Goal: Task Accomplishment & Management: Use online tool/utility

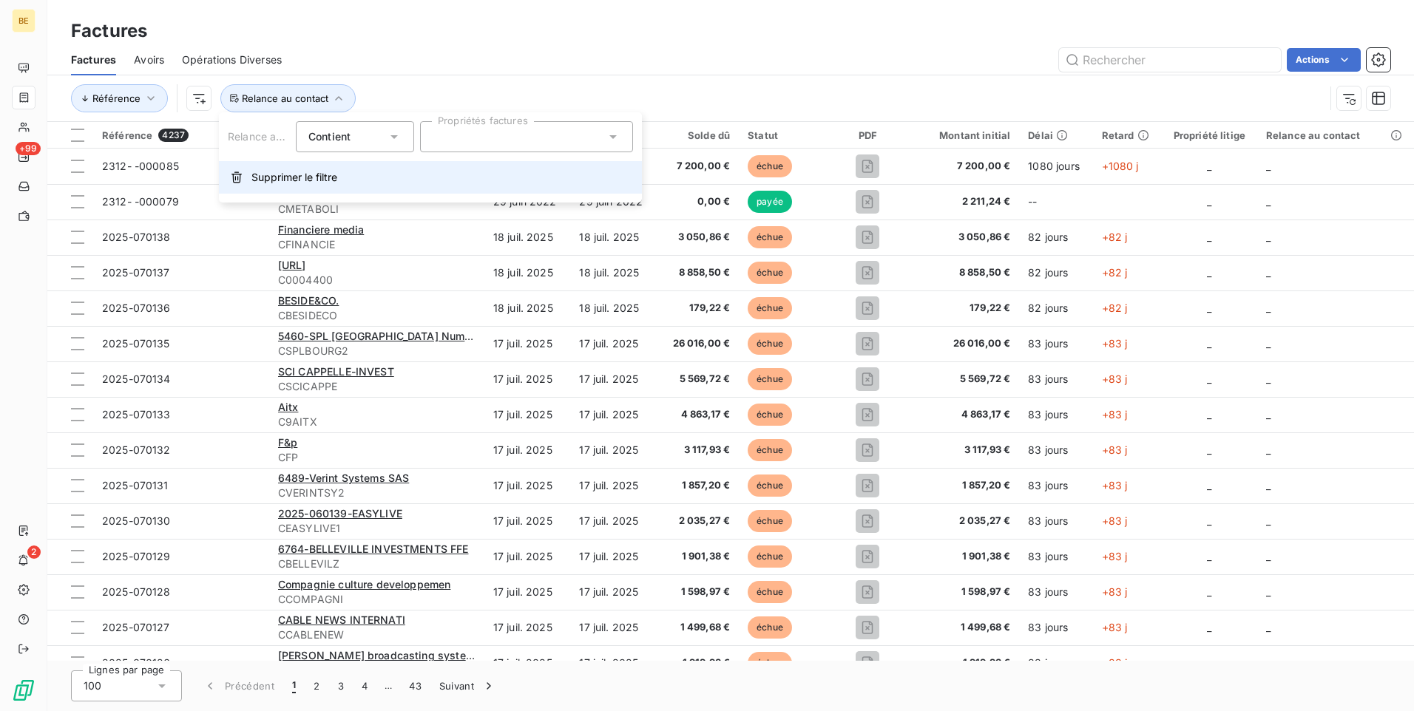
click at [282, 182] on span "Supprimer le filtre" at bounding box center [294, 177] width 86 height 15
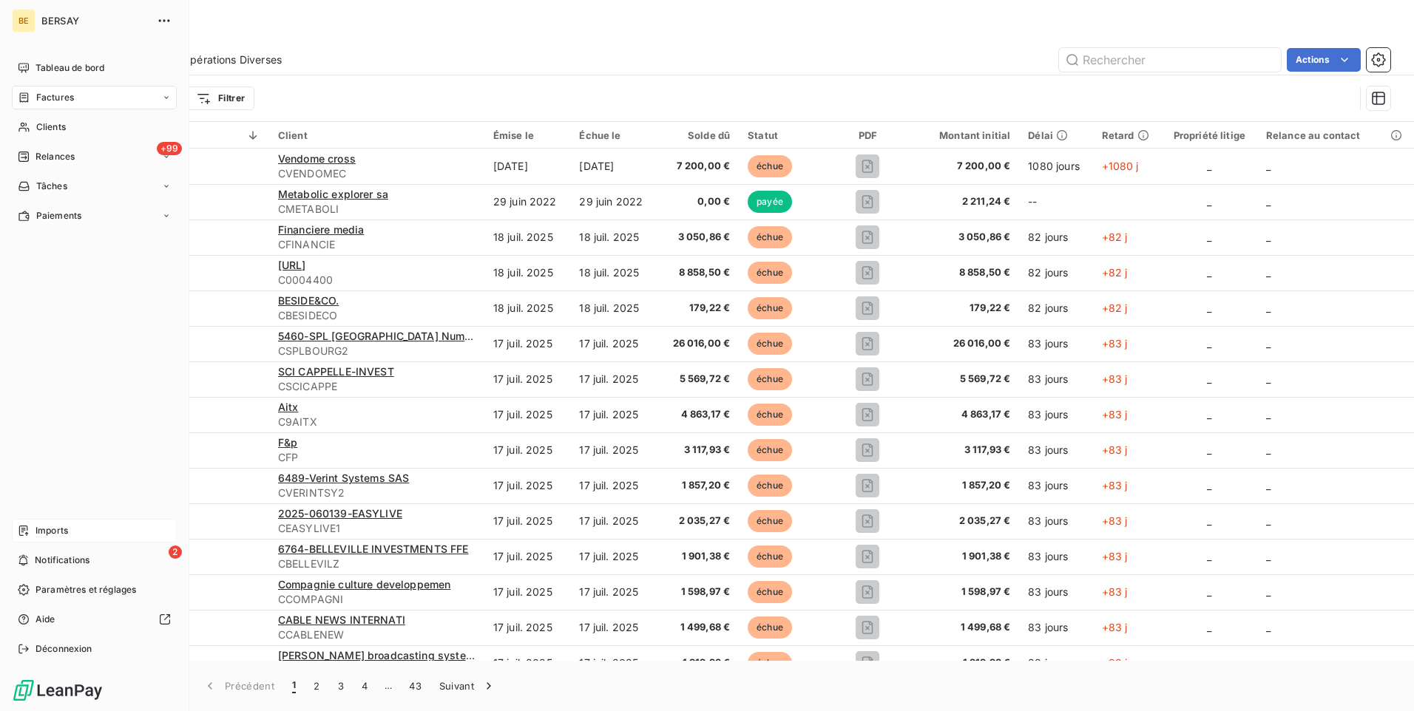
click at [70, 529] on div "Imports" at bounding box center [94, 531] width 165 height 24
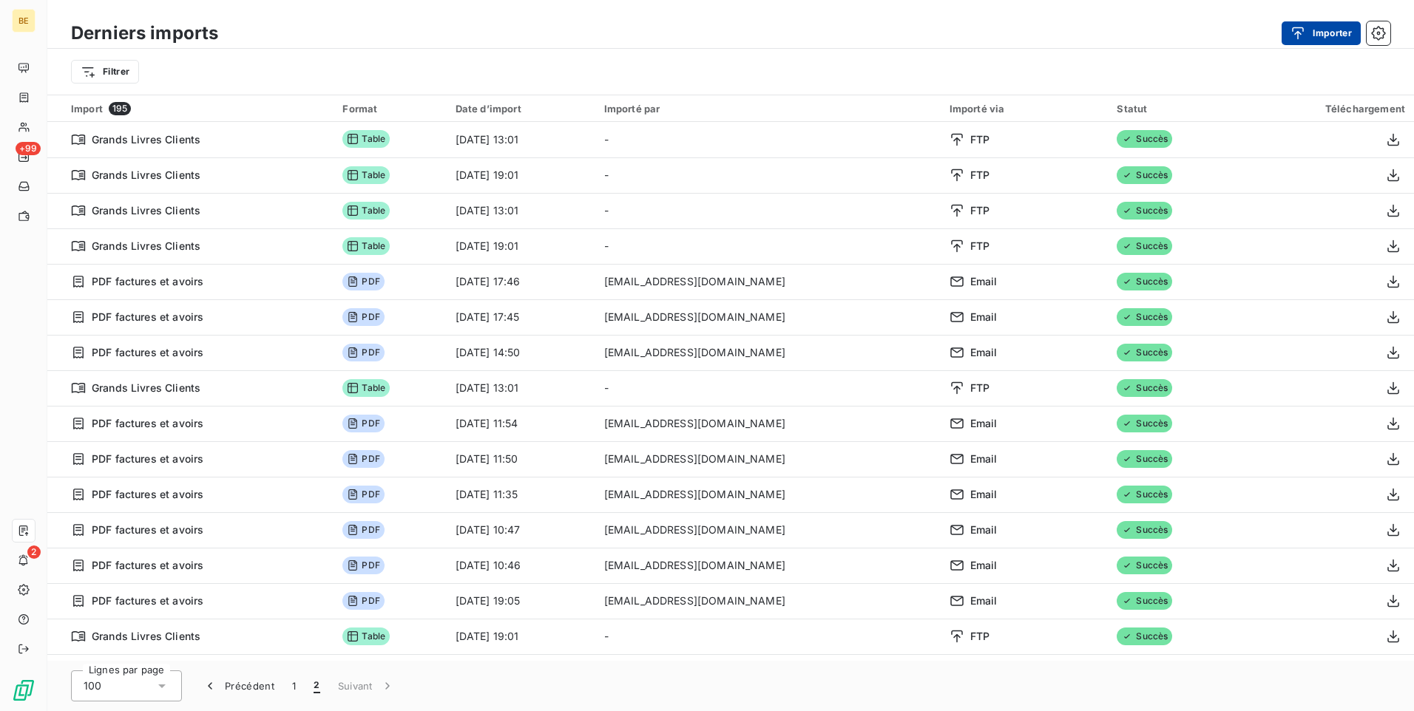
click at [1333, 24] on button "Importer" at bounding box center [1320, 33] width 79 height 24
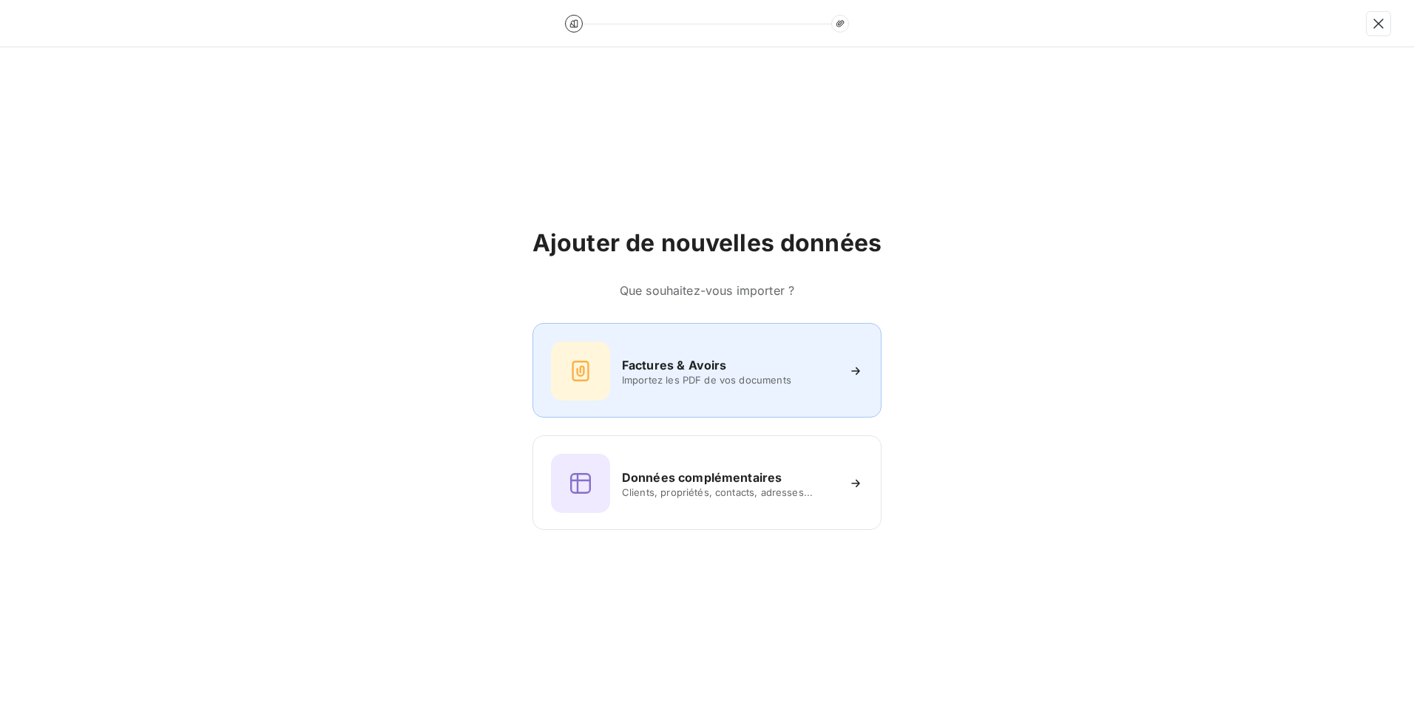
click at [662, 365] on h6 "Factures & Avoirs" at bounding box center [674, 365] width 105 height 18
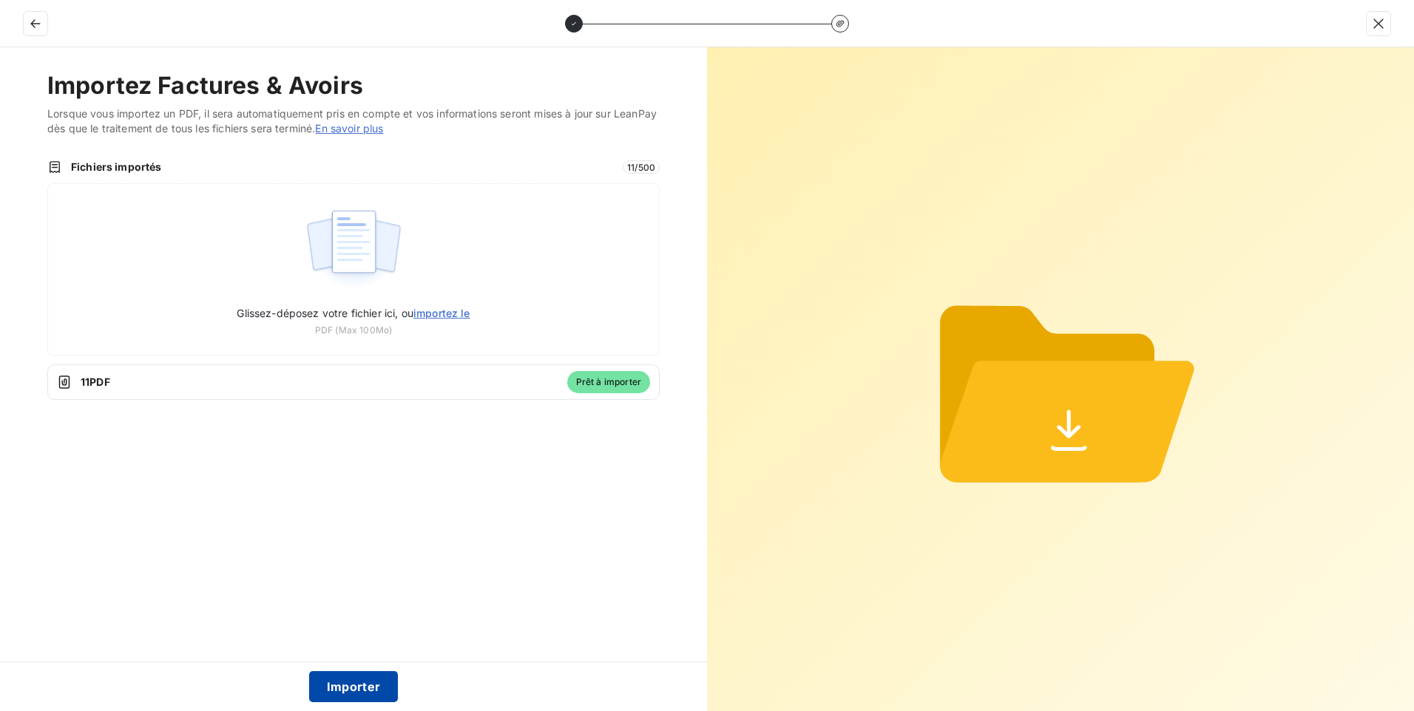
click at [362, 689] on button "Importer" at bounding box center [353, 686] width 89 height 31
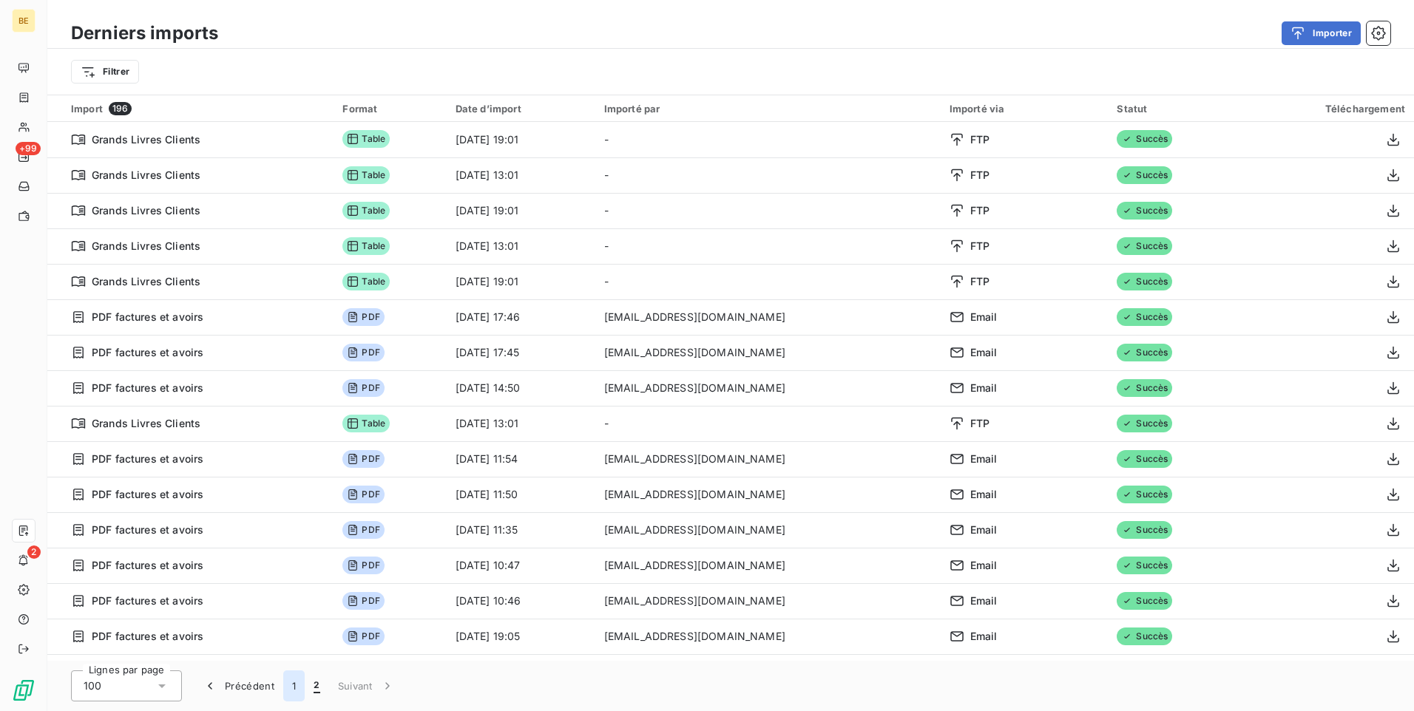
click at [299, 684] on button "1" at bounding box center [293, 686] width 21 height 31
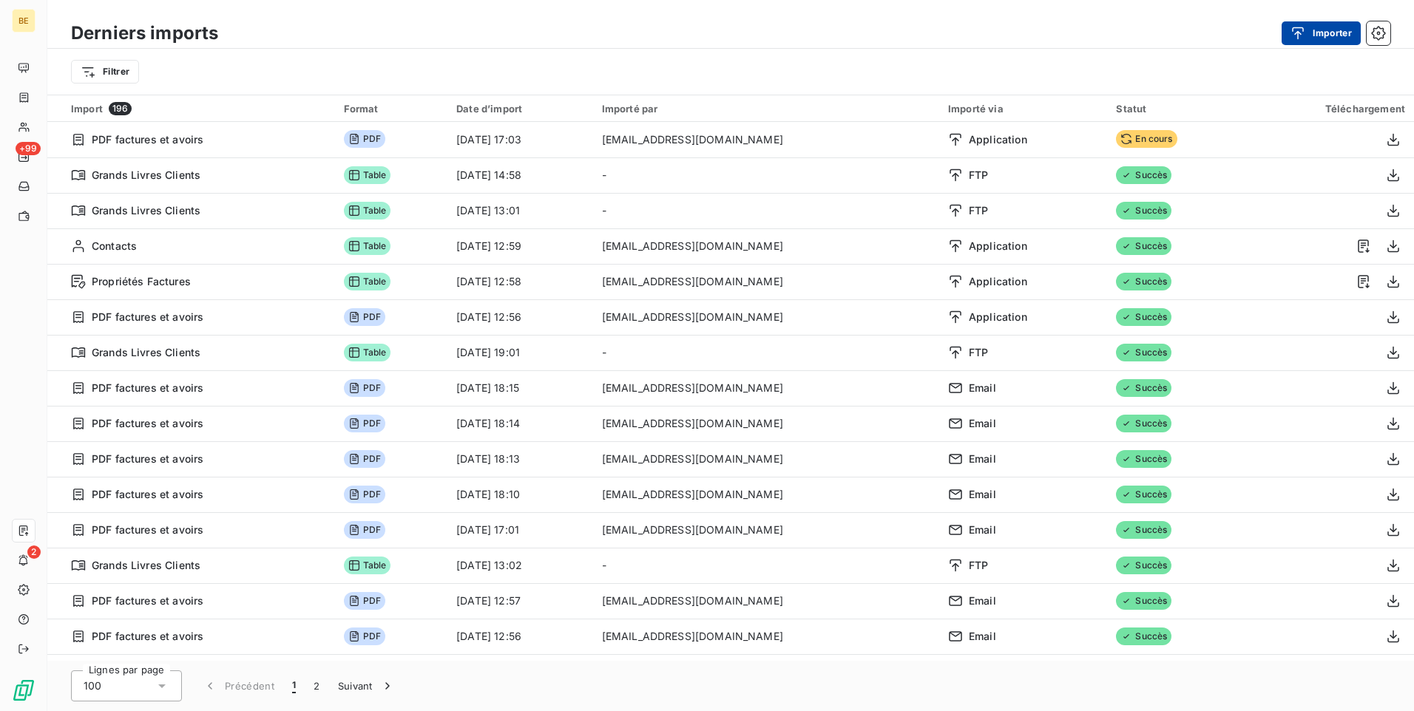
click at [1345, 28] on button "Importer" at bounding box center [1320, 33] width 79 height 24
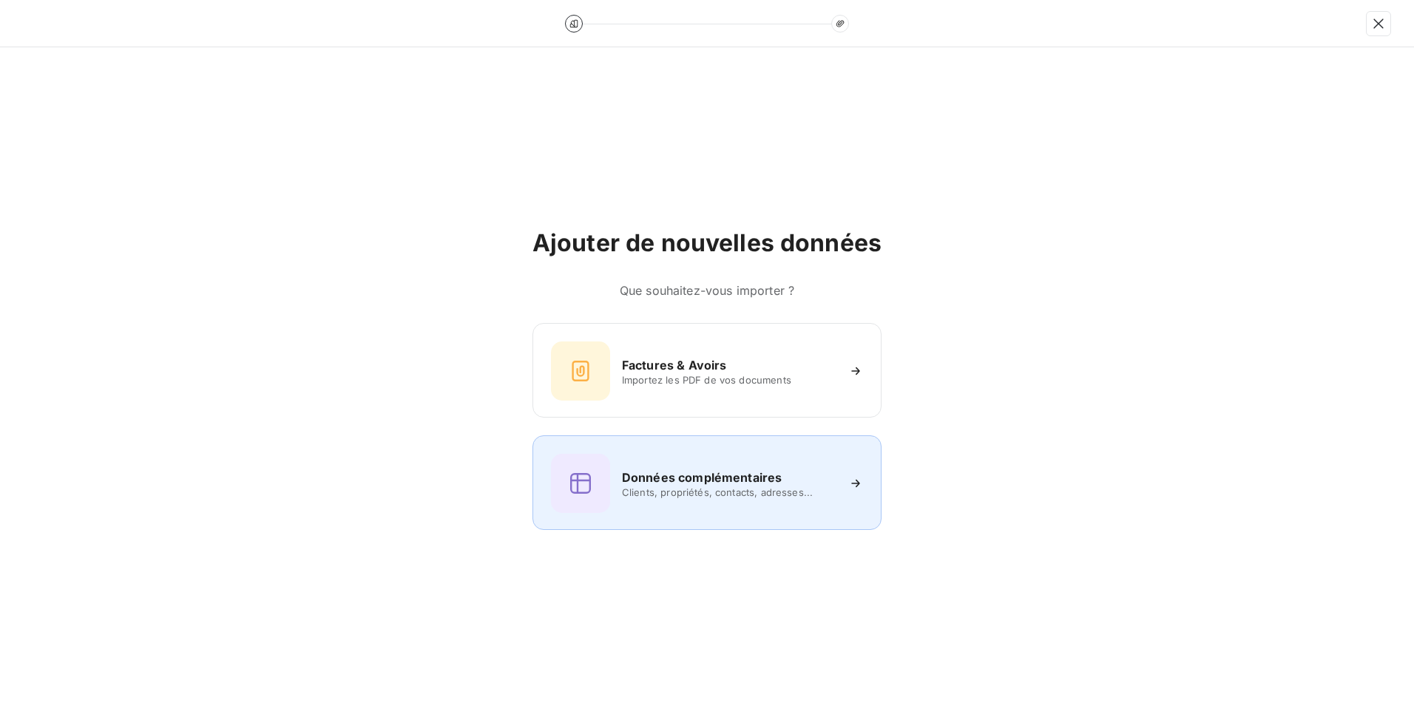
click at [628, 484] on h6 "Données complémentaires" at bounding box center [702, 478] width 160 height 18
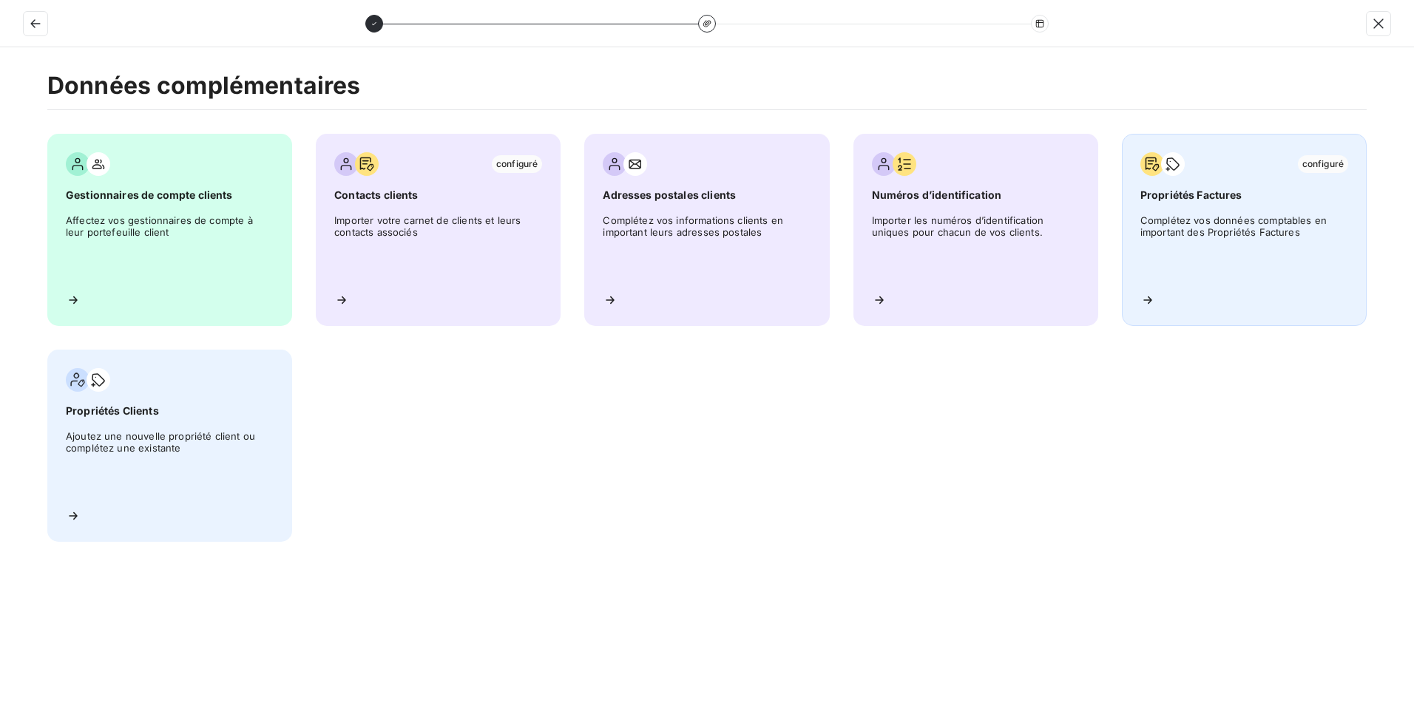
click at [1181, 231] on span "Complétez vos données comptables en important des Propriétés Factures" at bounding box center [1244, 247] width 208 height 67
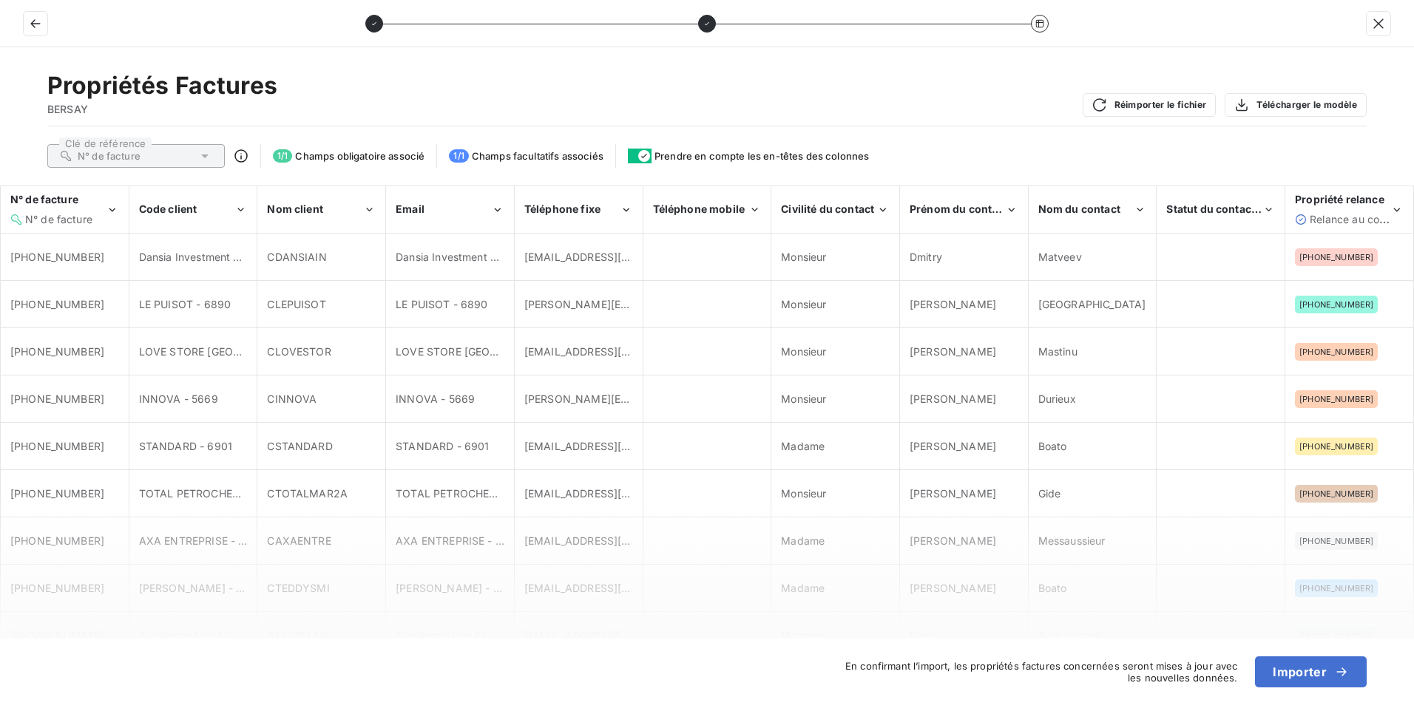
click at [184, 159] on div "N° de facture" at bounding box center [135, 156] width 177 height 24
click at [103, 209] on div "N° de facture N° de facture" at bounding box center [57, 209] width 95 height 34
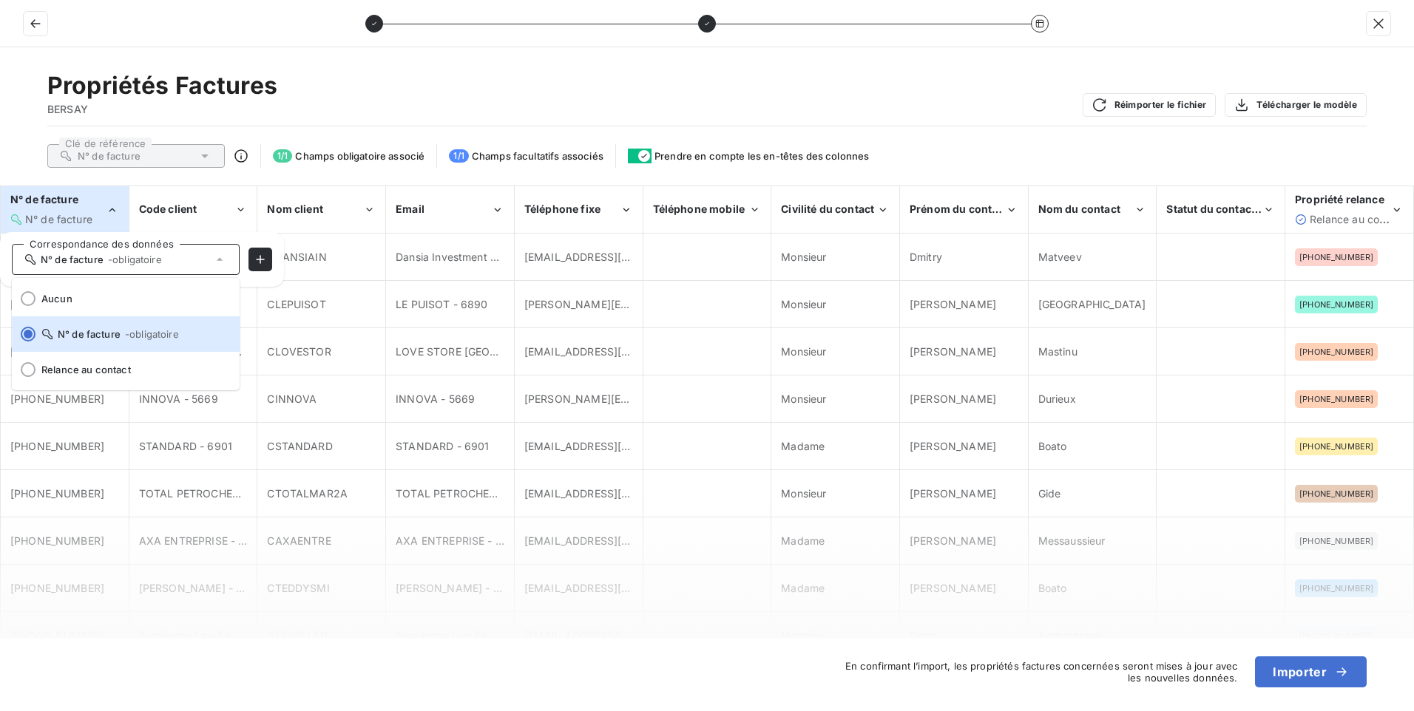
click at [103, 209] on div "N° de facture N° de facture" at bounding box center [57, 209] width 95 height 34
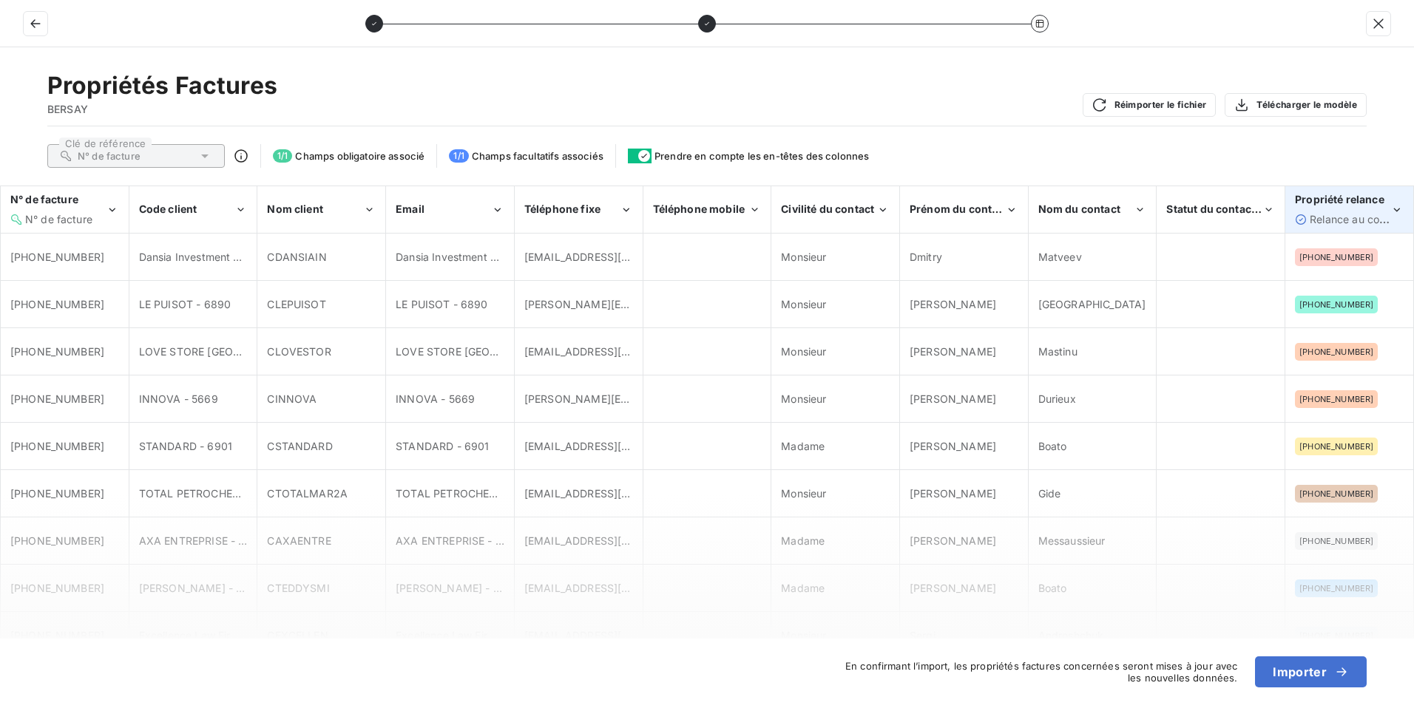
click at [1389, 205] on div "Propriété relance" at bounding box center [1342, 199] width 95 height 15
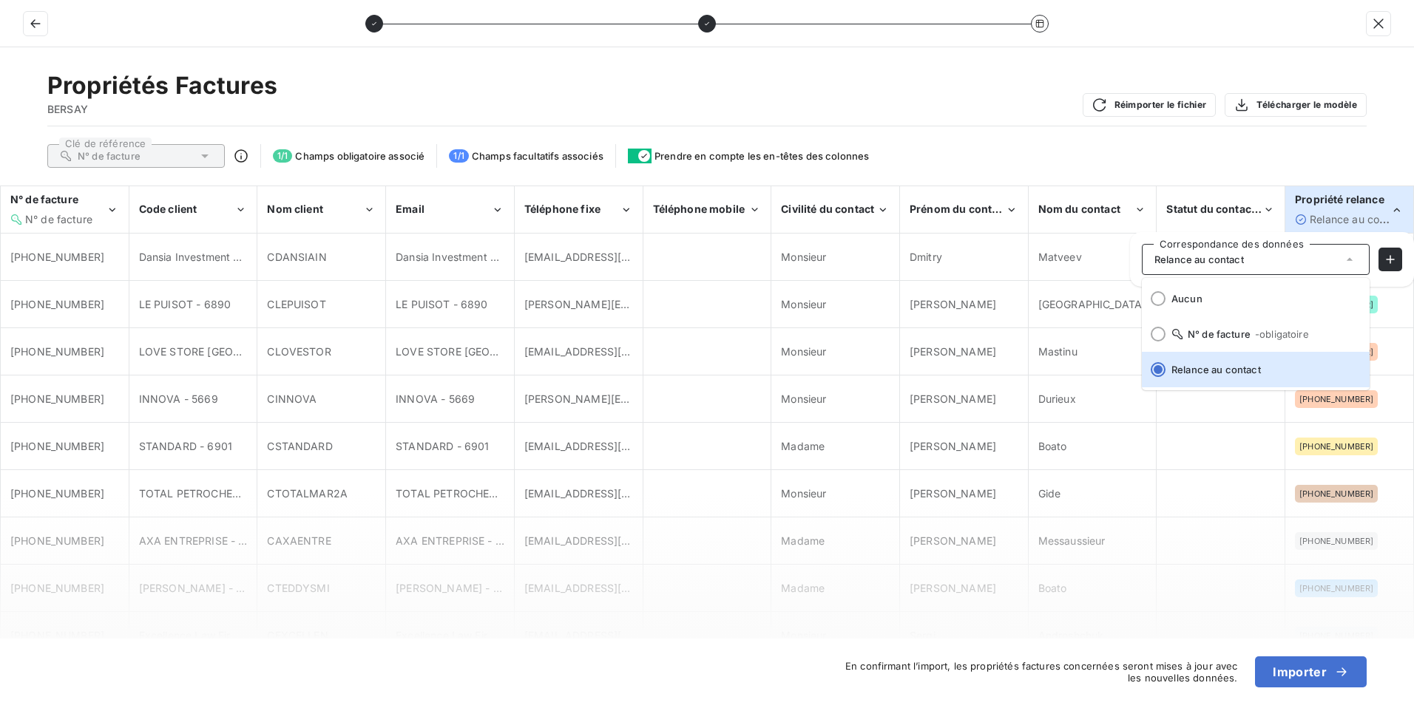
click at [1389, 205] on div "Propriété relance" at bounding box center [1342, 199] width 95 height 15
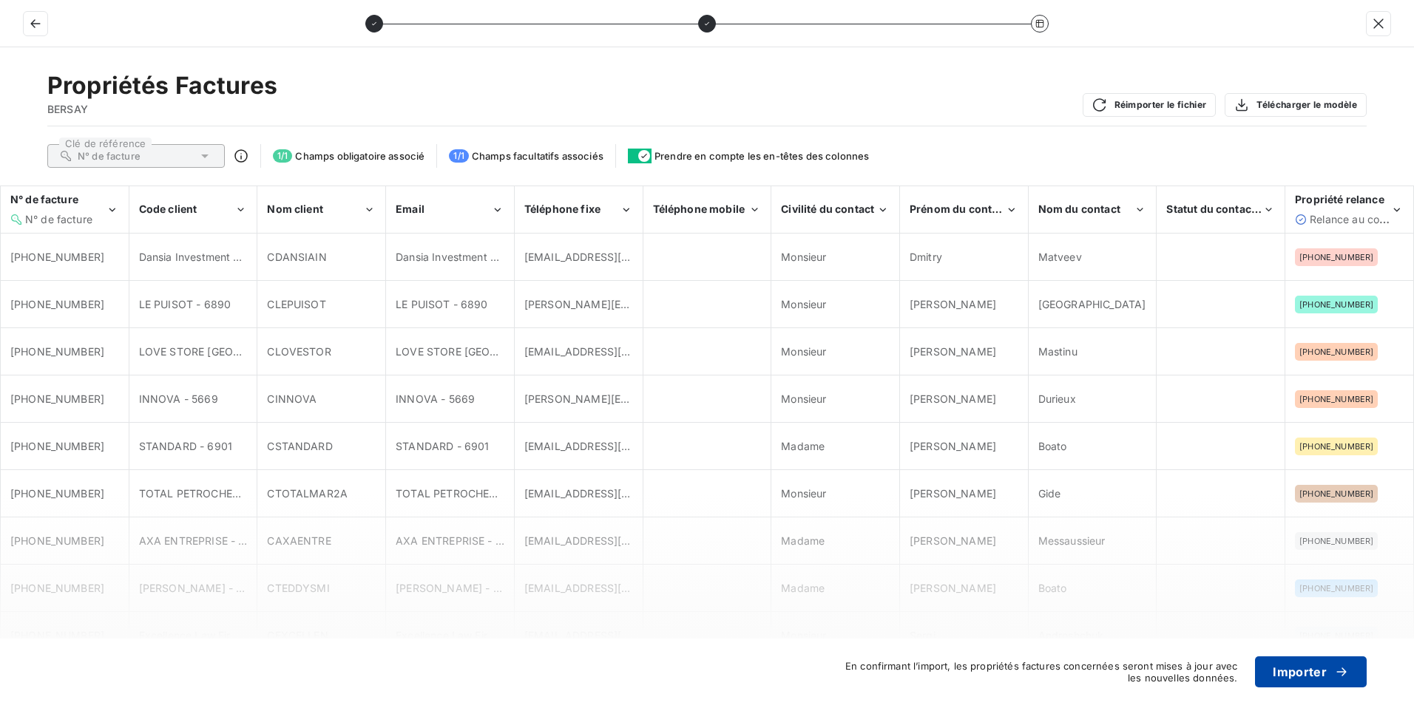
click at [1295, 673] on button "Importer" at bounding box center [1311, 672] width 112 height 31
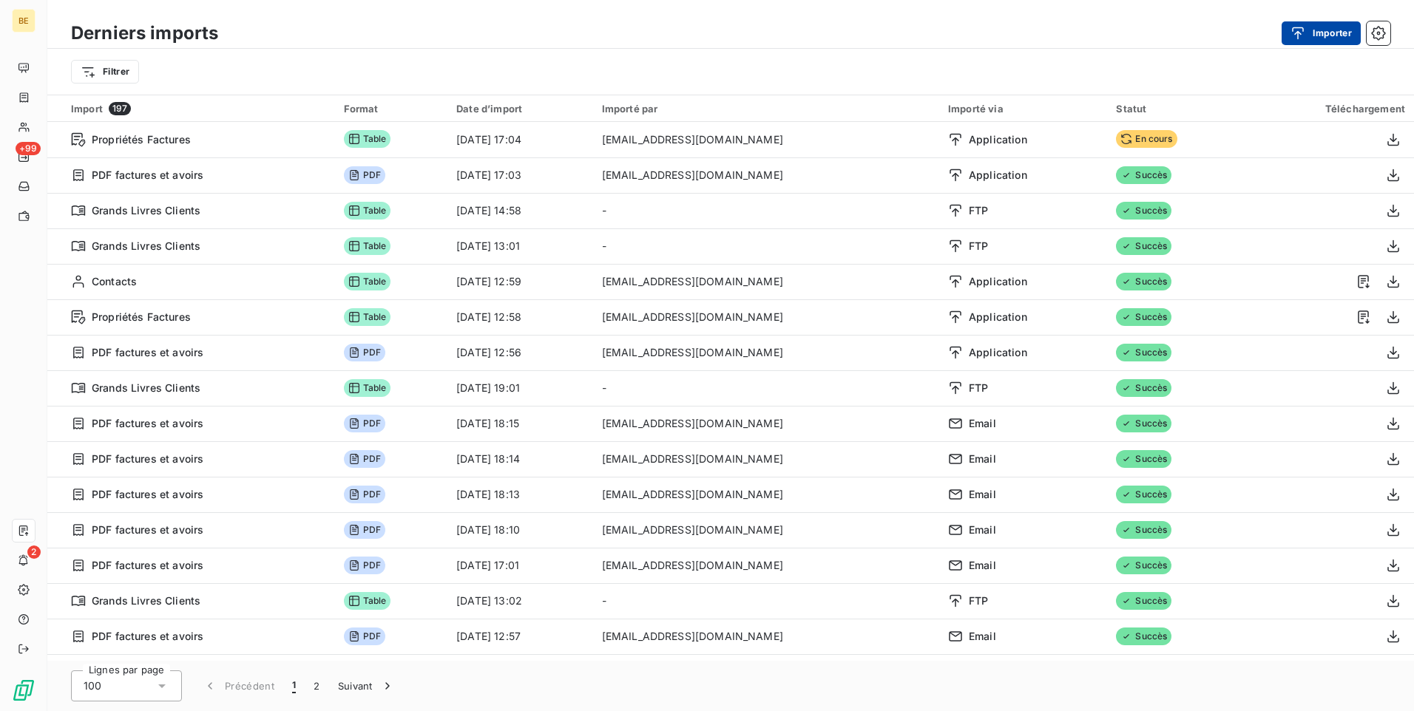
click at [1332, 33] on button "Importer" at bounding box center [1320, 33] width 79 height 24
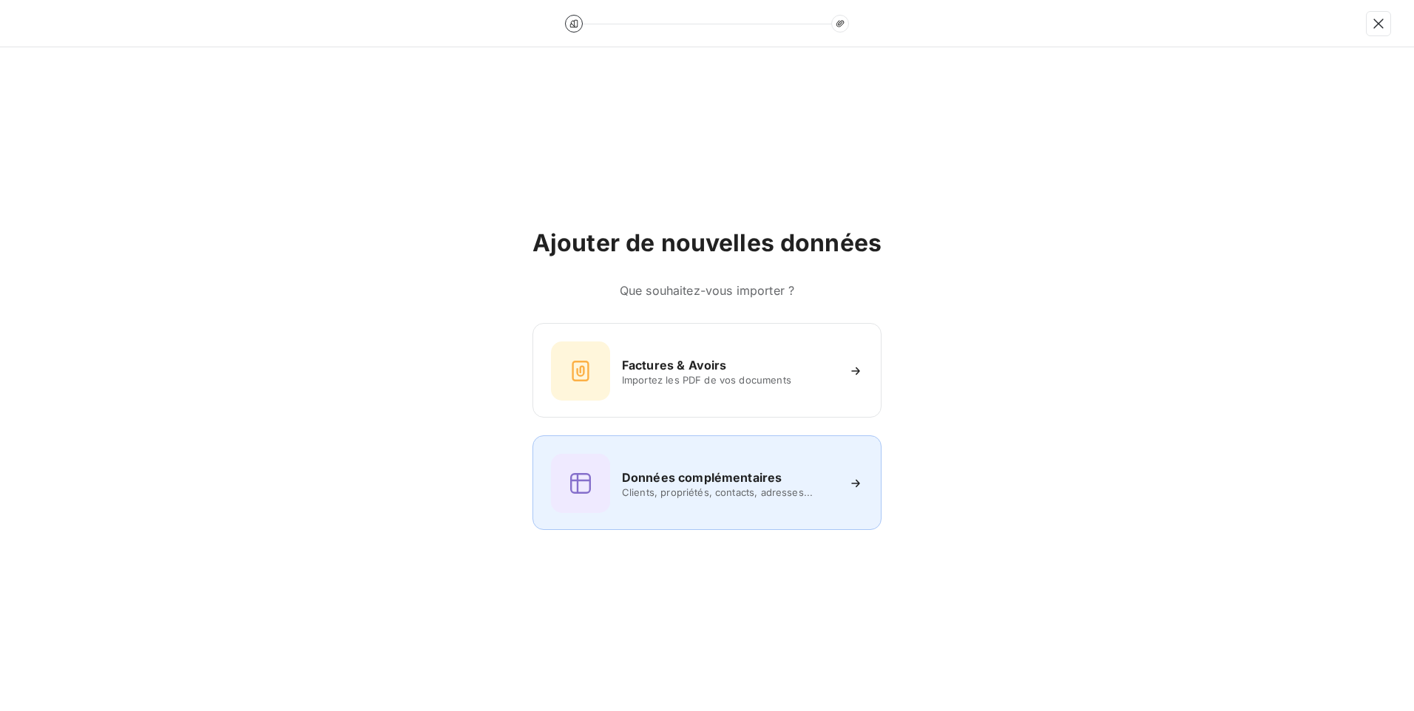
click at [661, 479] on h6 "Données complémentaires" at bounding box center [702, 478] width 160 height 18
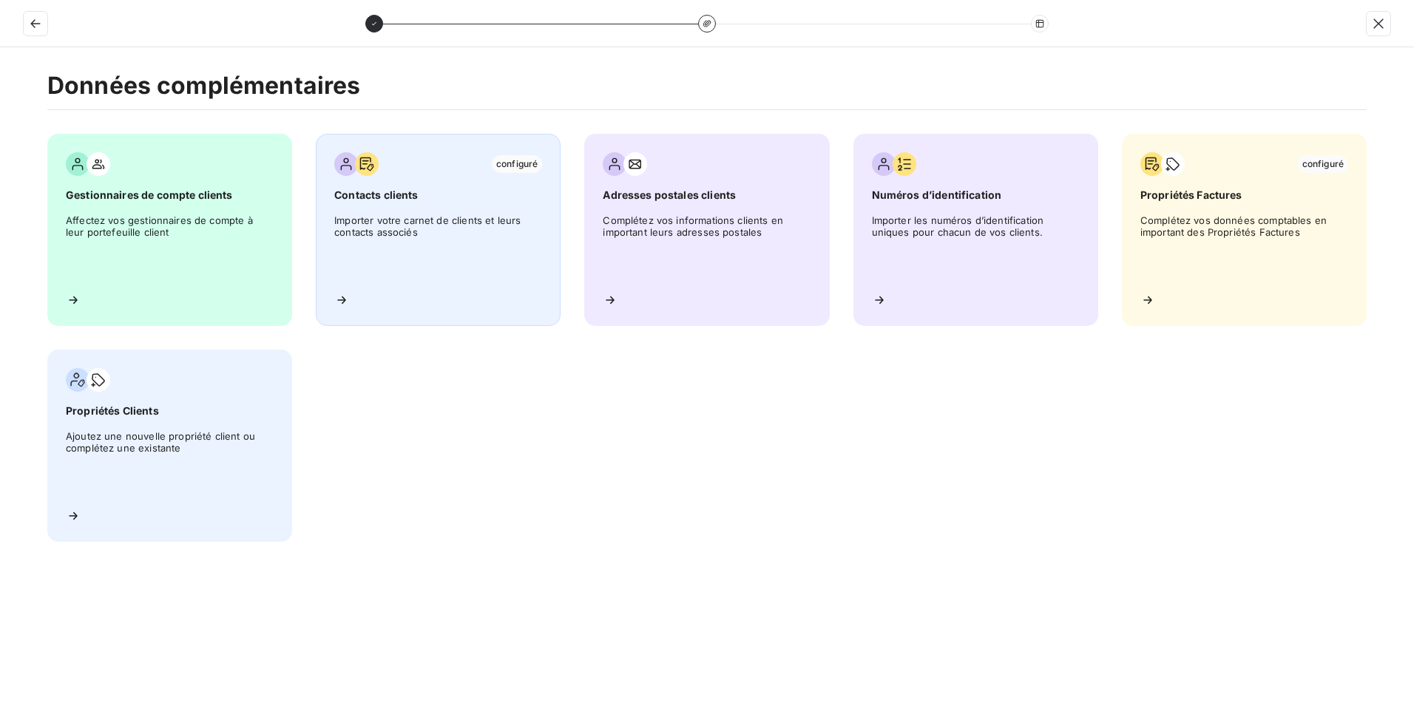
click at [443, 217] on span "Importer votre carnet de clients et leurs contacts associés" at bounding box center [438, 247] width 208 height 67
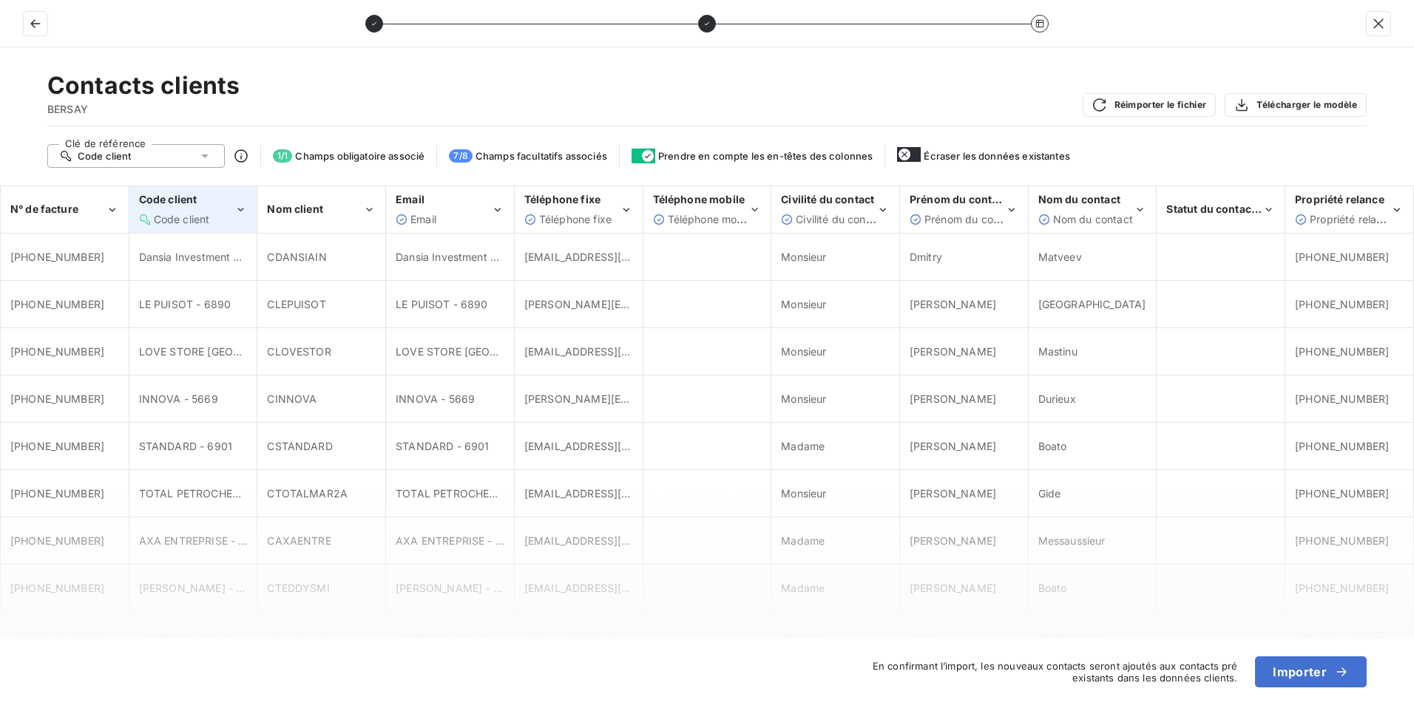
click at [241, 210] on icon "Code client" at bounding box center [240, 210] width 6 height 4
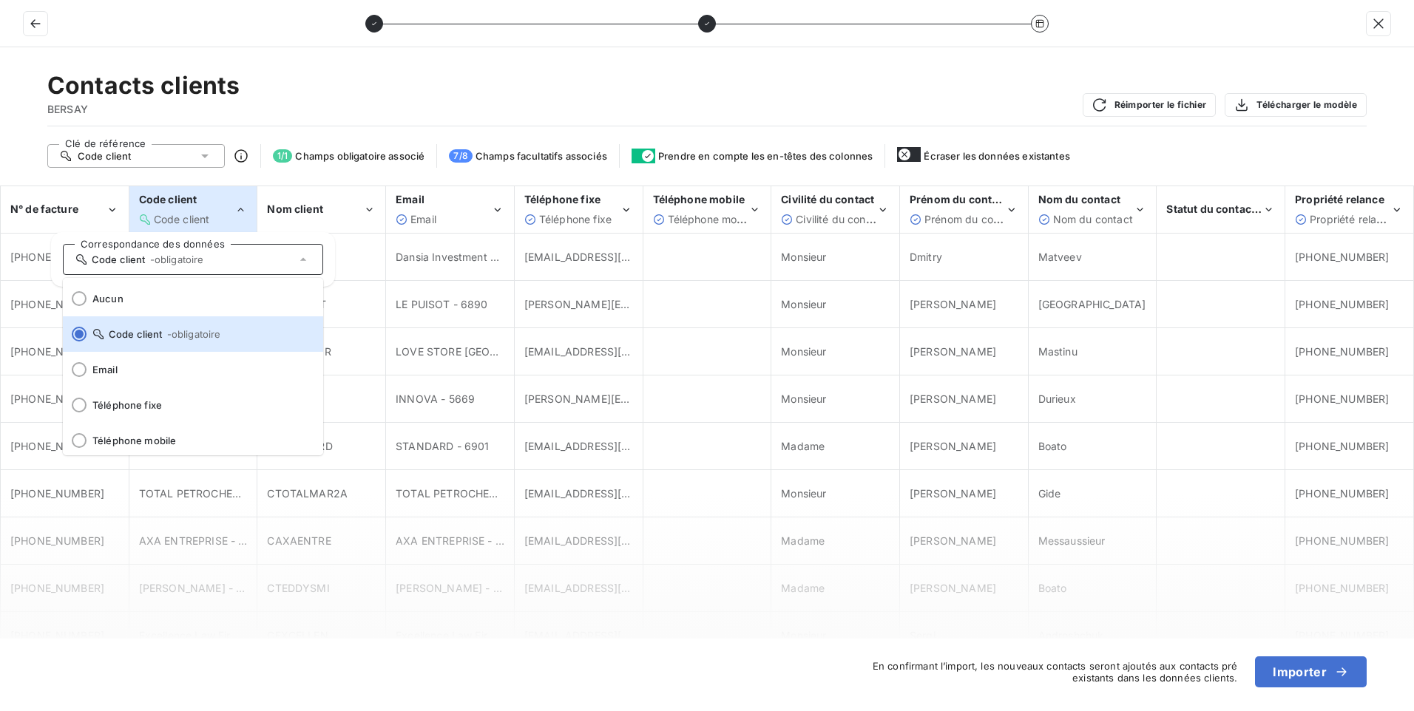
click at [241, 210] on icon "Code client" at bounding box center [240, 210] width 13 height 15
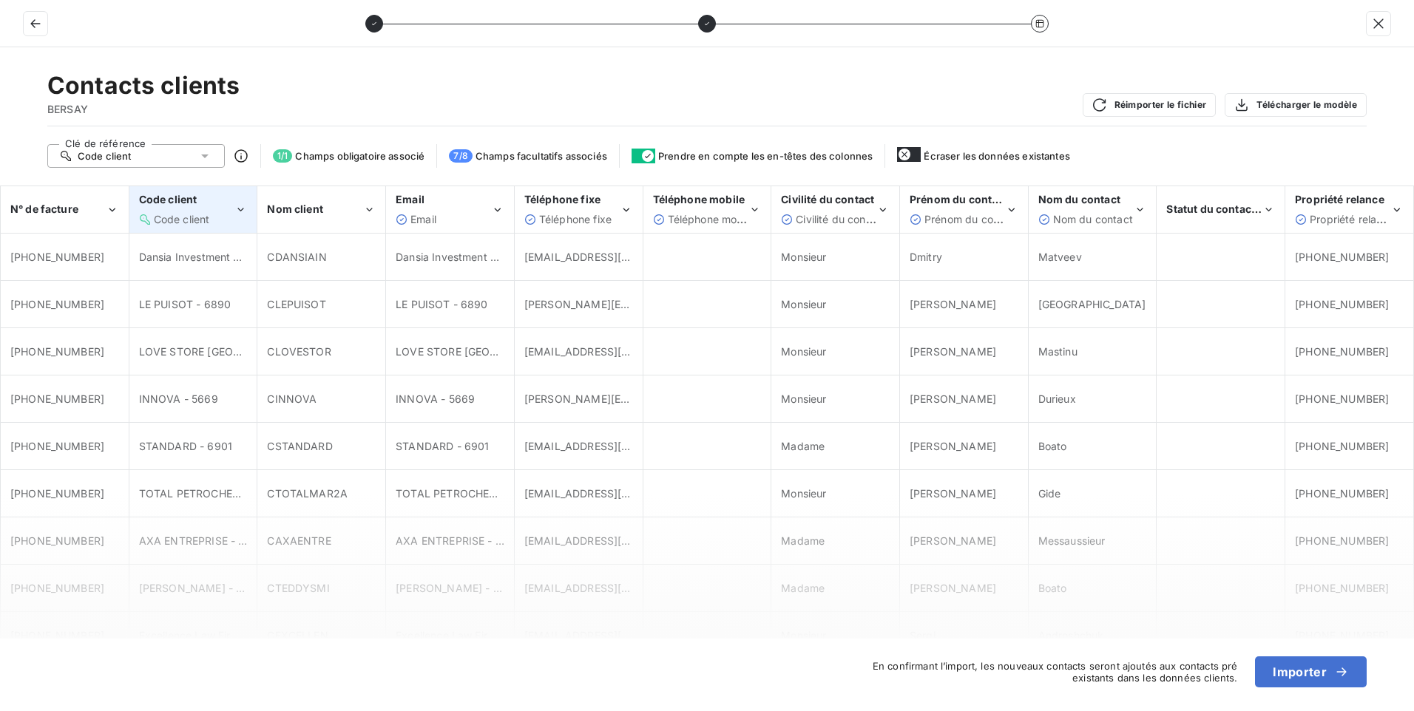
click at [241, 210] on icon "Code client" at bounding box center [240, 210] width 6 height 4
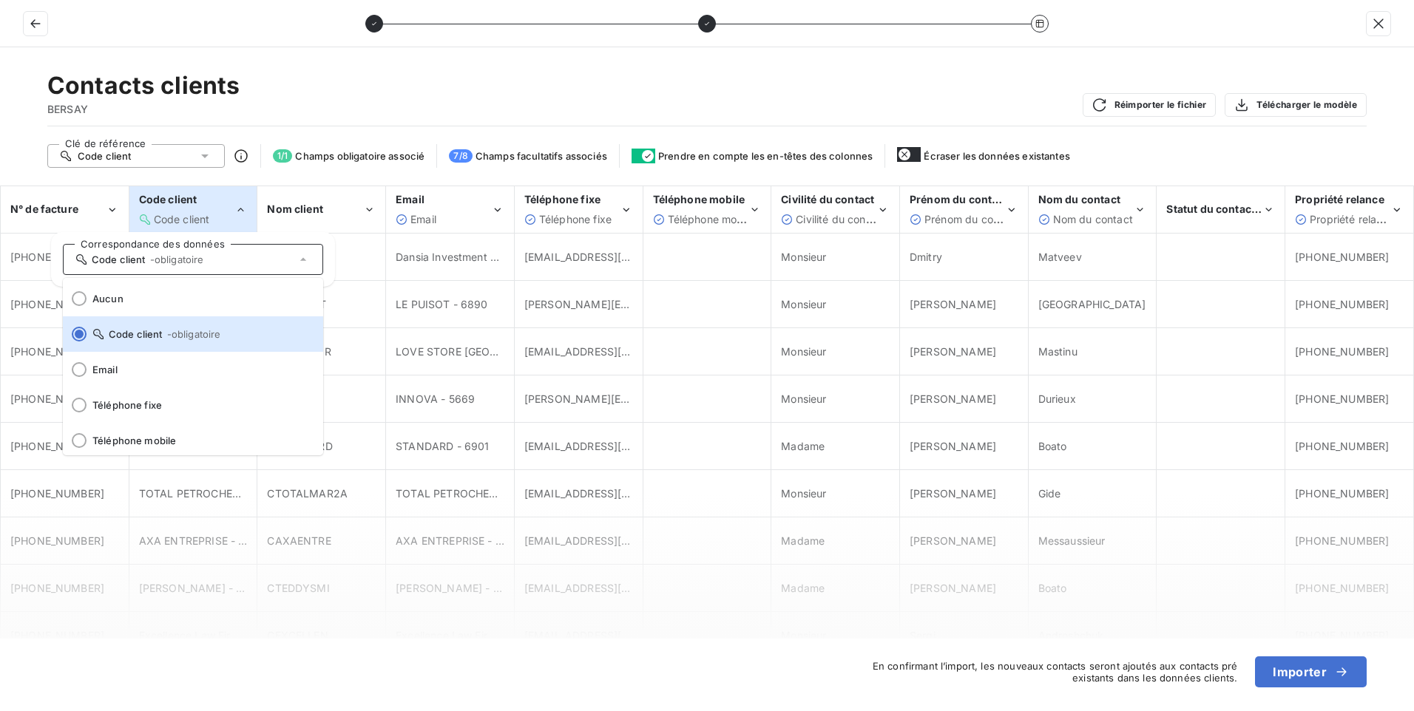
click at [241, 210] on icon "Code client" at bounding box center [240, 210] width 13 height 15
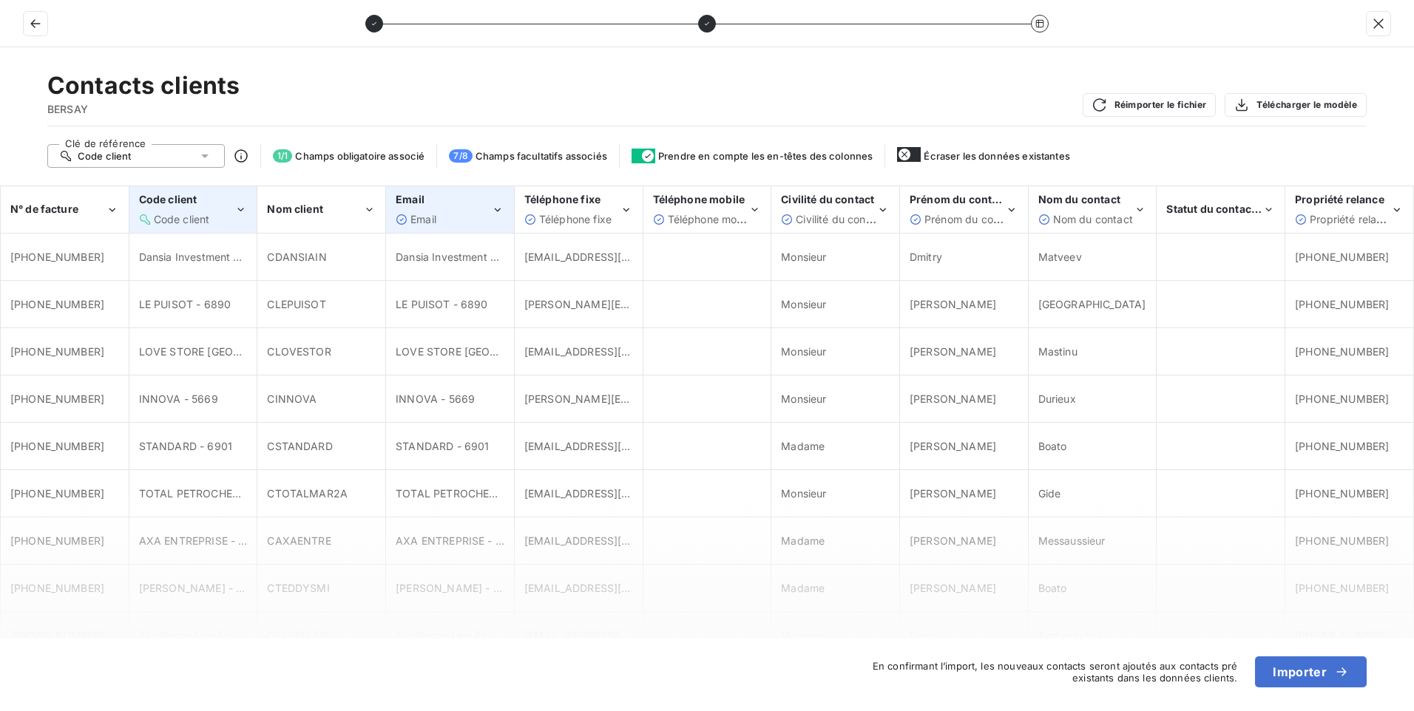
click at [506, 206] on div "Email Email" at bounding box center [450, 209] width 126 height 45
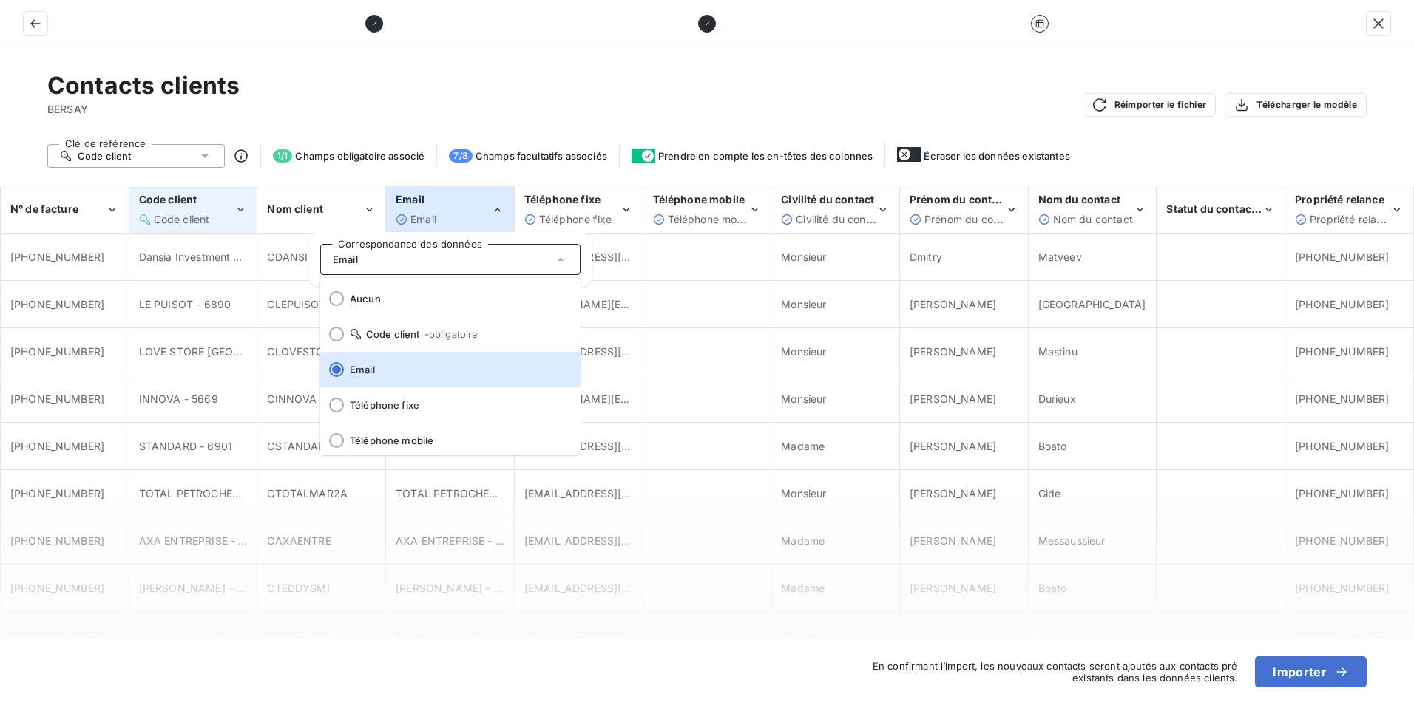
click at [506, 206] on div "Email Email" at bounding box center [450, 209] width 126 height 45
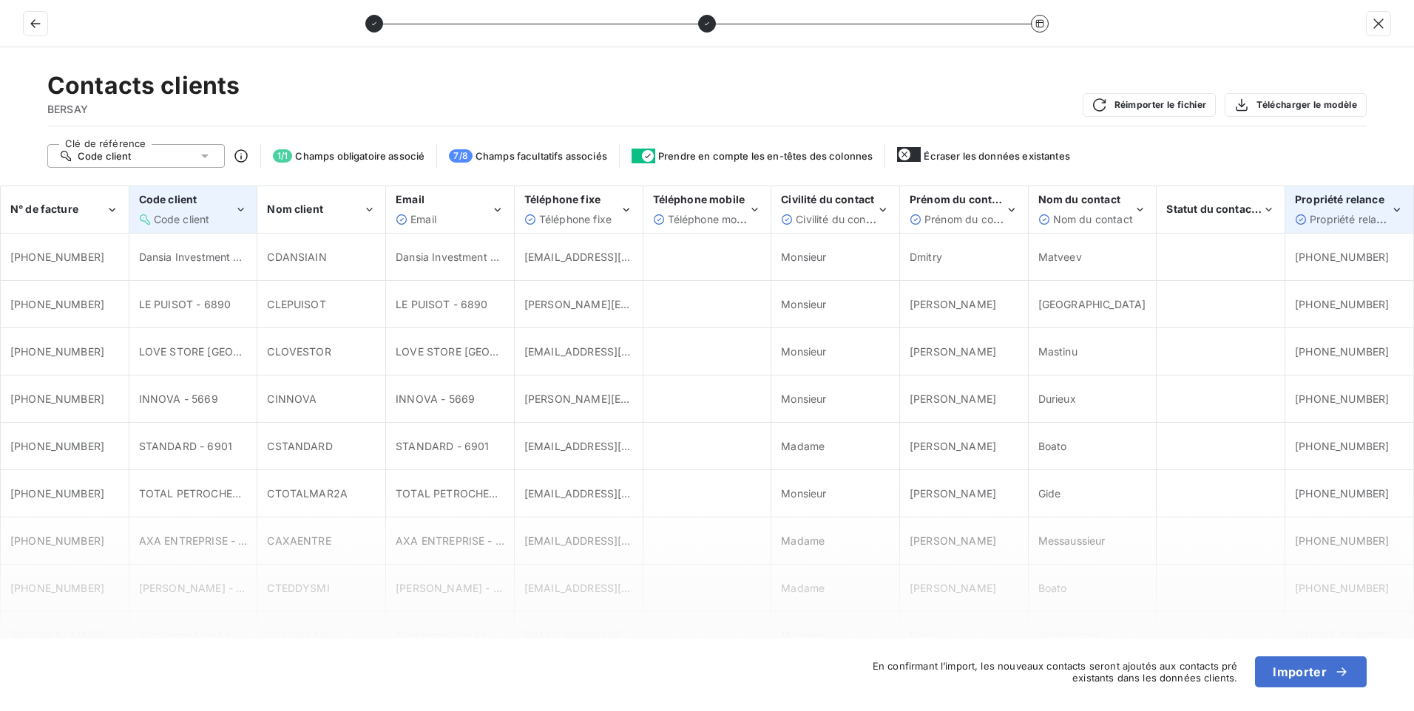
click at [1377, 211] on div "Propriété relance Propriété relance" at bounding box center [1342, 209] width 95 height 34
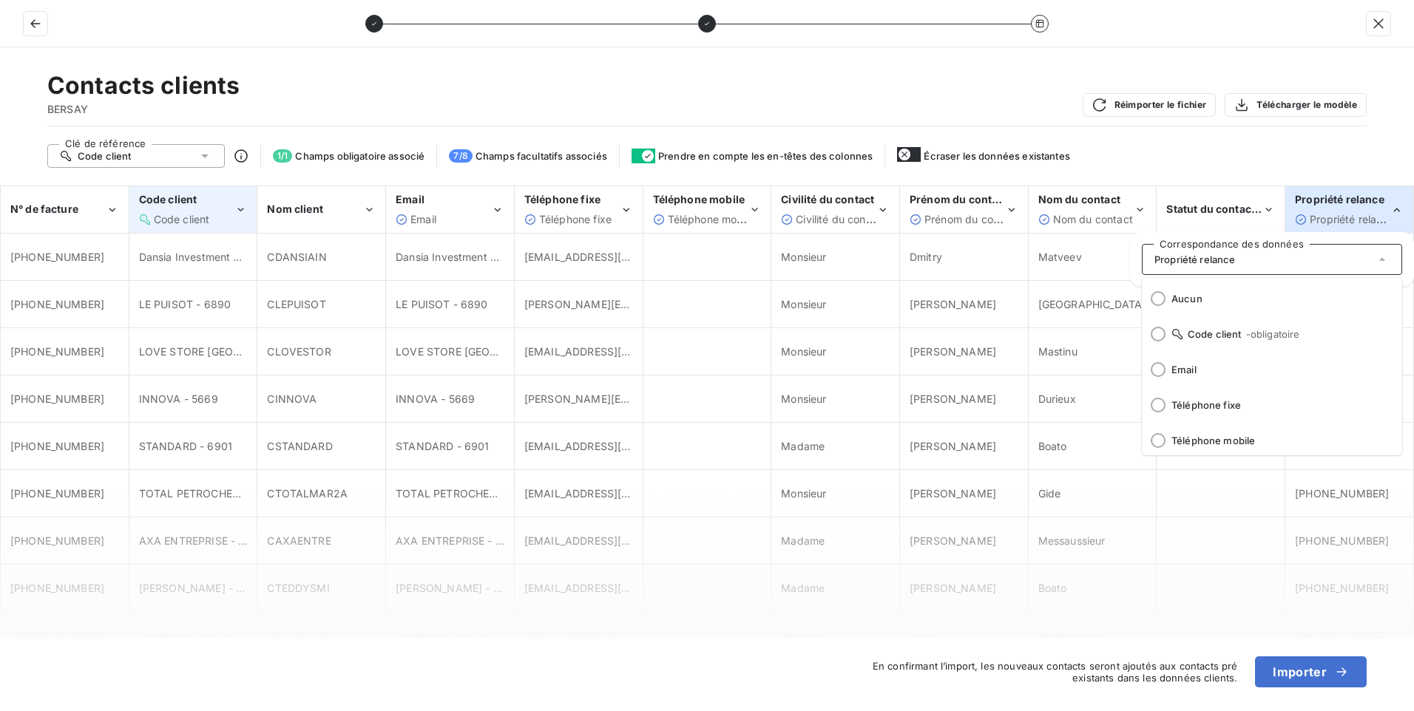
scroll to position [180, 0]
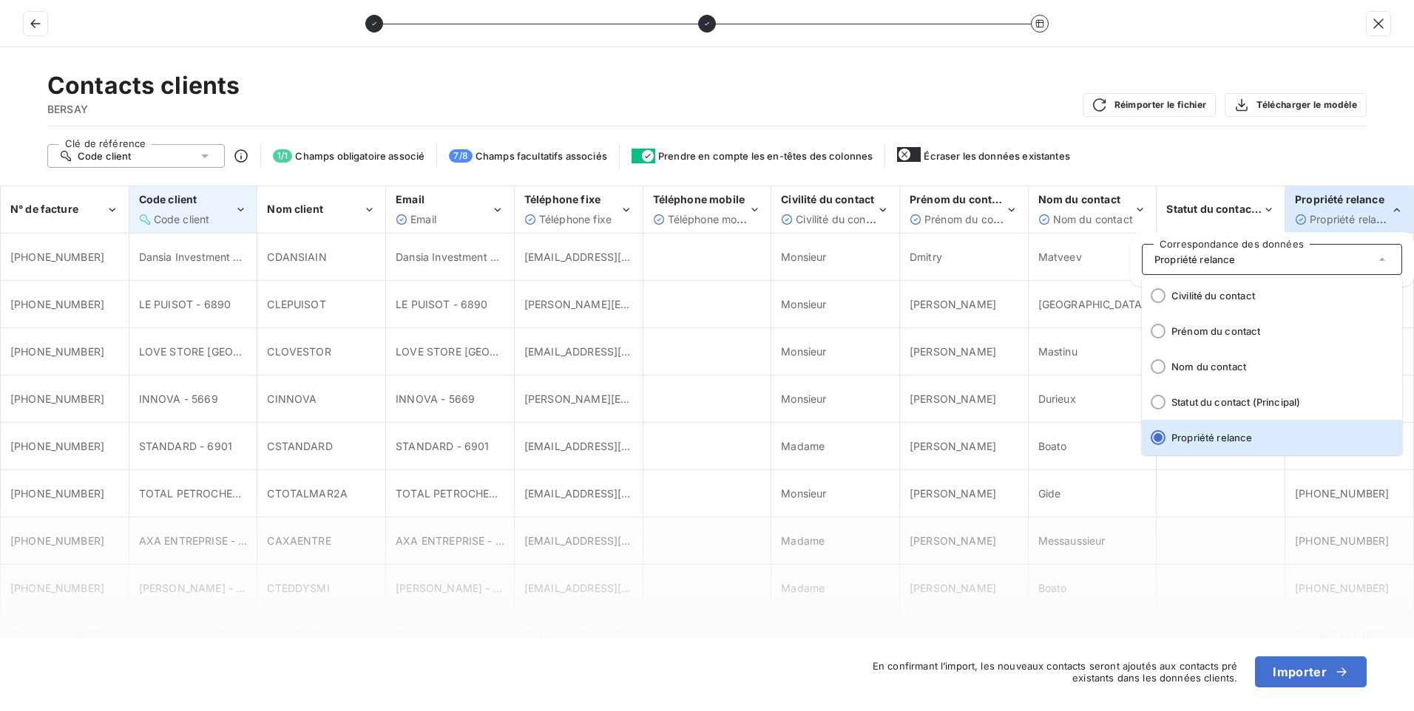
click at [1377, 211] on div "Propriété relance Propriété relance" at bounding box center [1342, 209] width 95 height 34
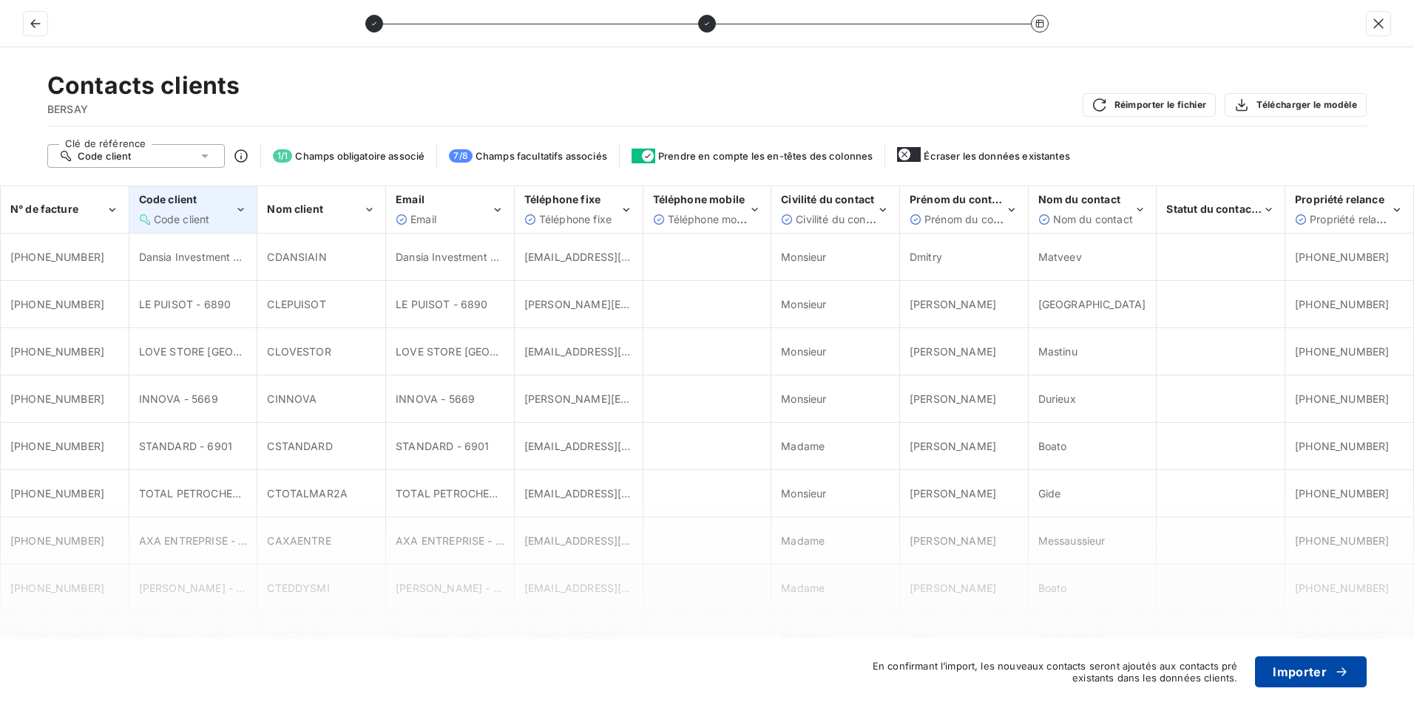
click at [1292, 671] on button "Importer" at bounding box center [1311, 672] width 112 height 31
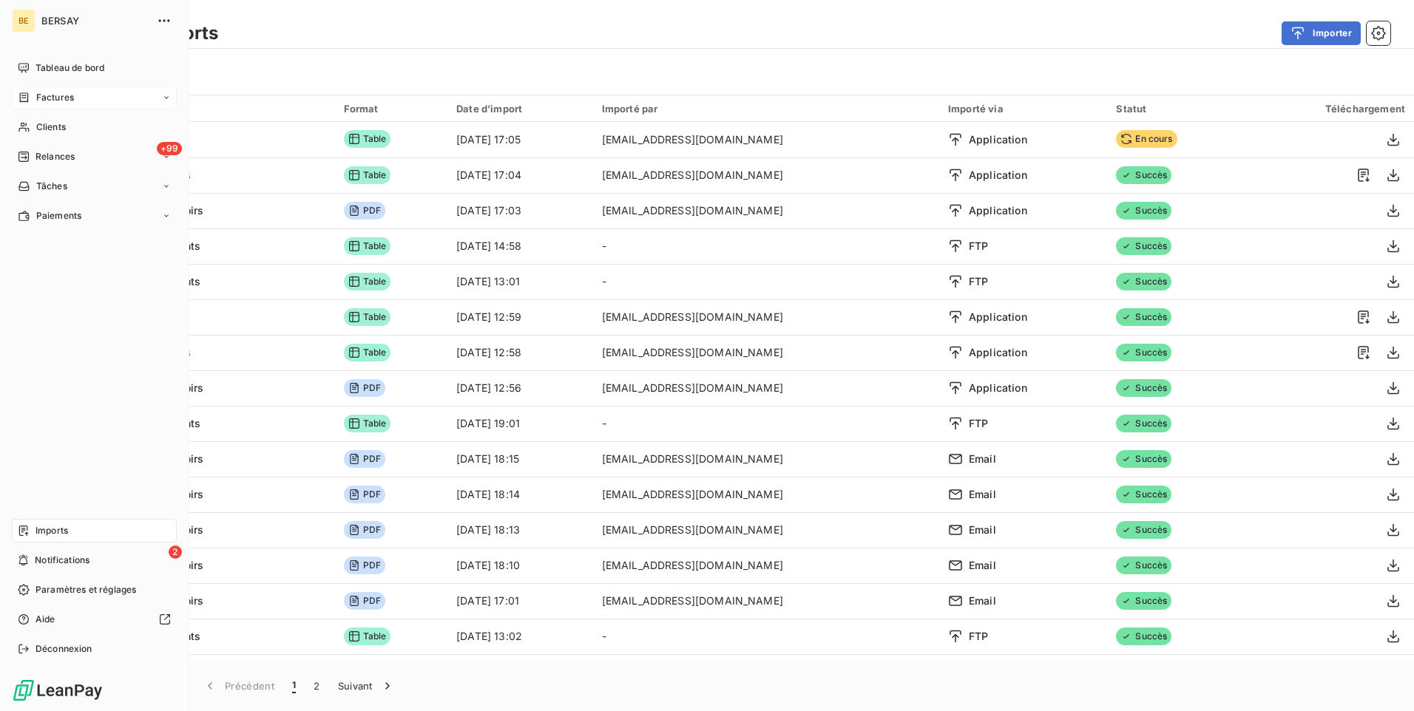
click at [67, 90] on div "Factures" at bounding box center [94, 98] width 165 height 24
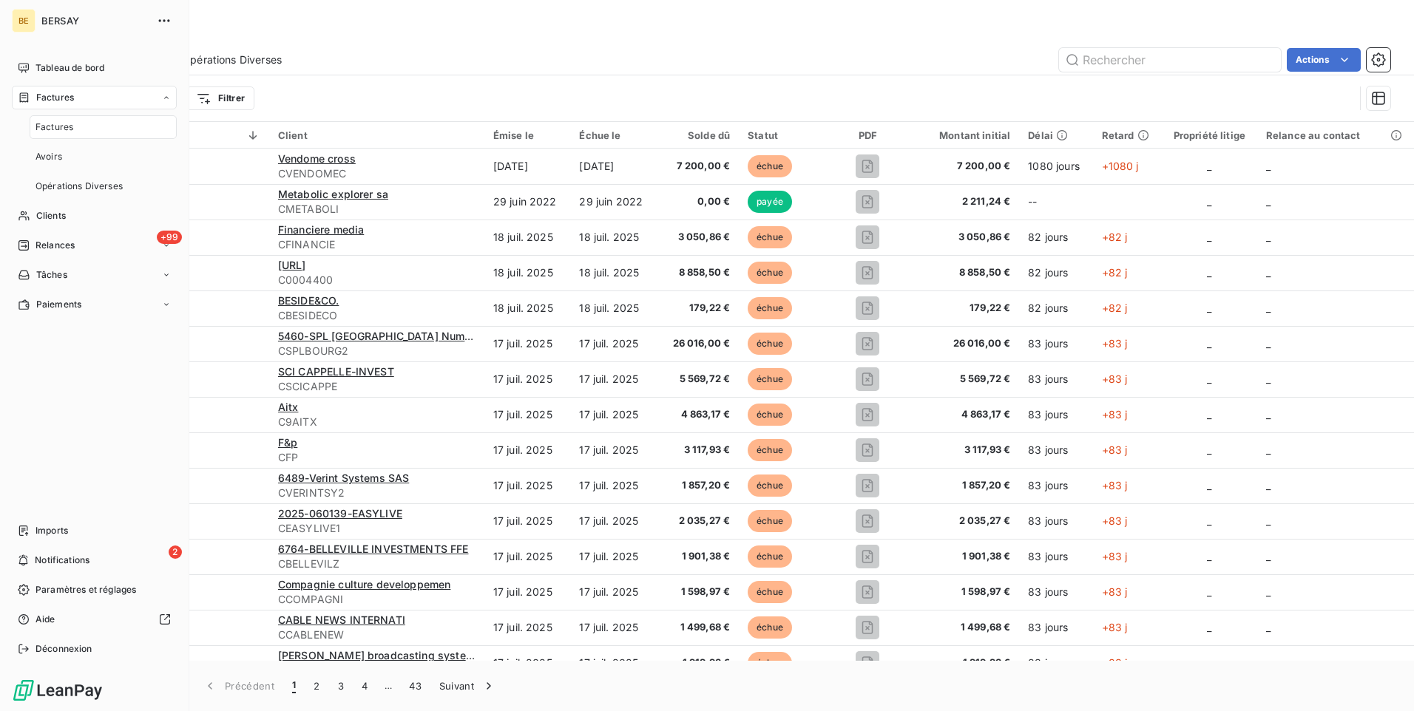
click at [68, 129] on span "Factures" at bounding box center [54, 127] width 38 height 13
click at [87, 118] on div "Factures" at bounding box center [103, 127] width 147 height 24
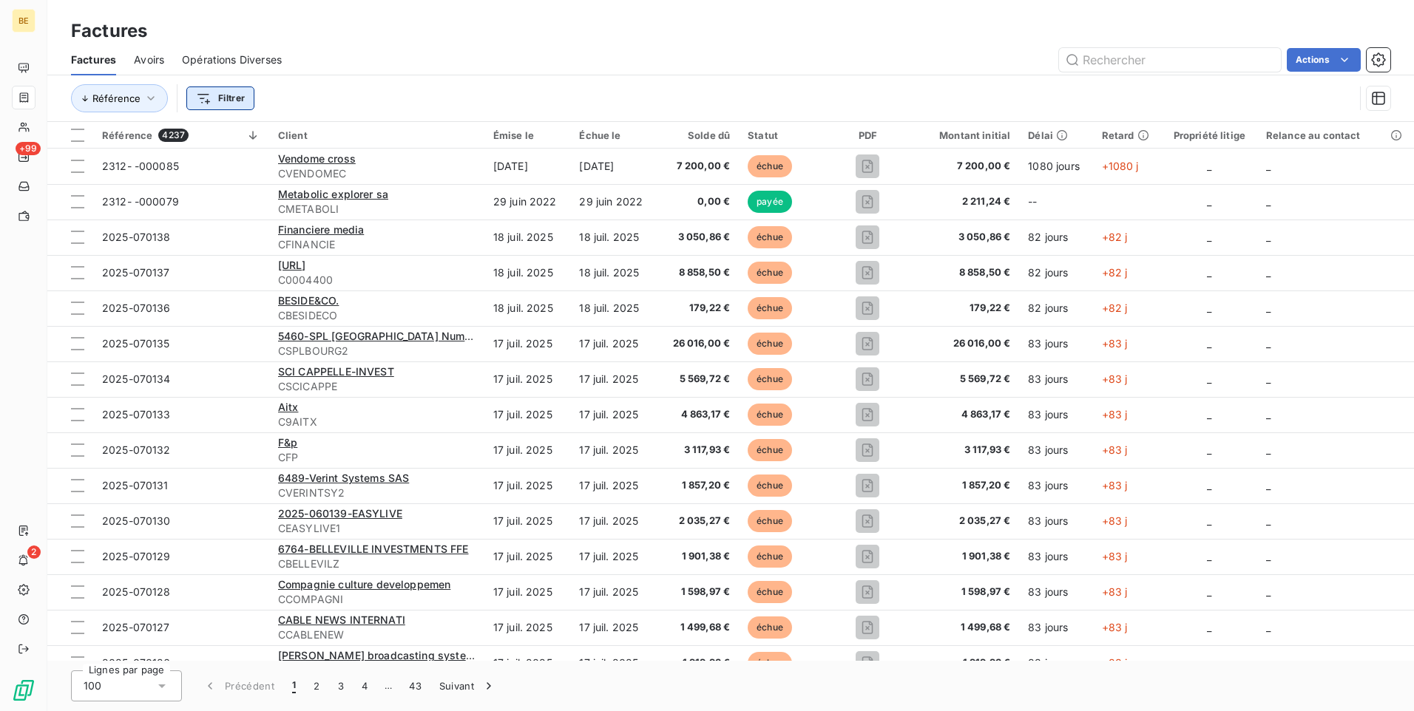
click at [199, 95] on html "BE +99 2 Factures Factures Avoirs Opérations Diverses Actions Référence Filtrer…" at bounding box center [707, 355] width 1414 height 711
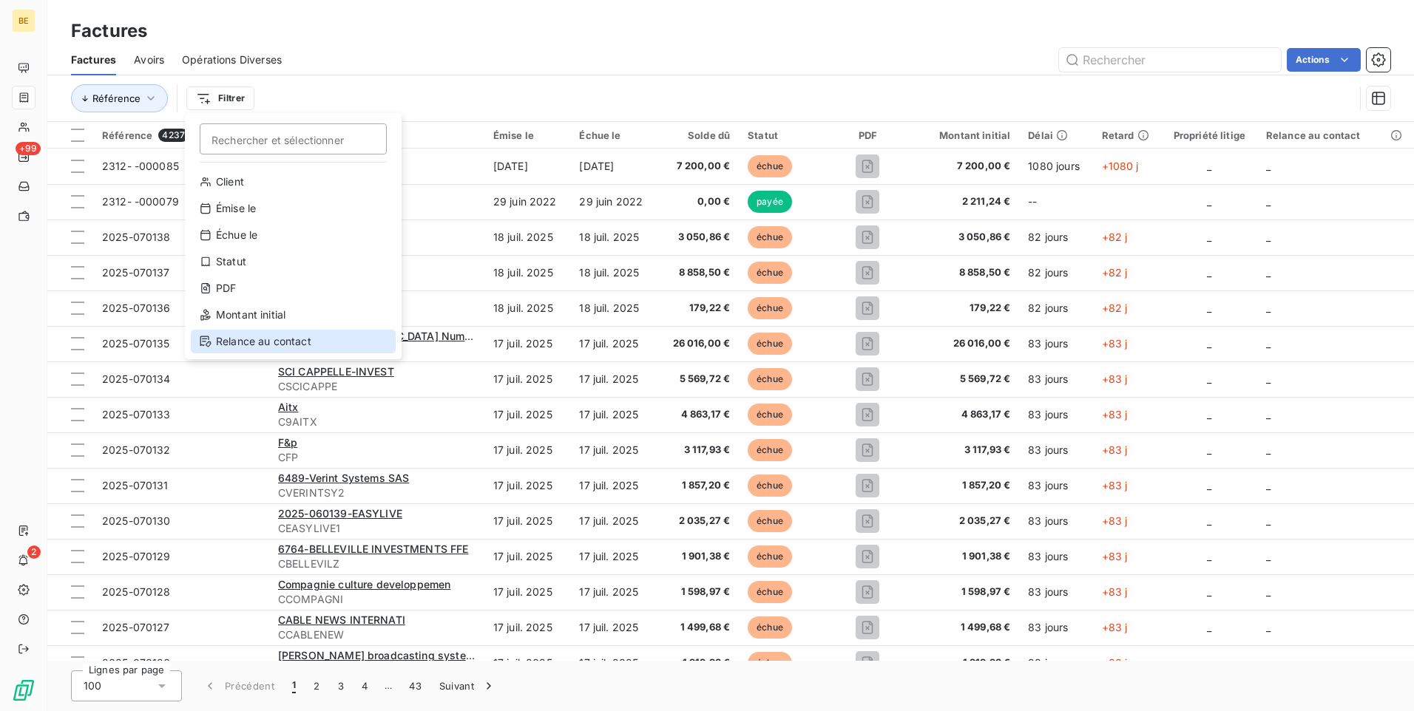
click at [249, 339] on div "Relance au contact" at bounding box center [293, 342] width 205 height 24
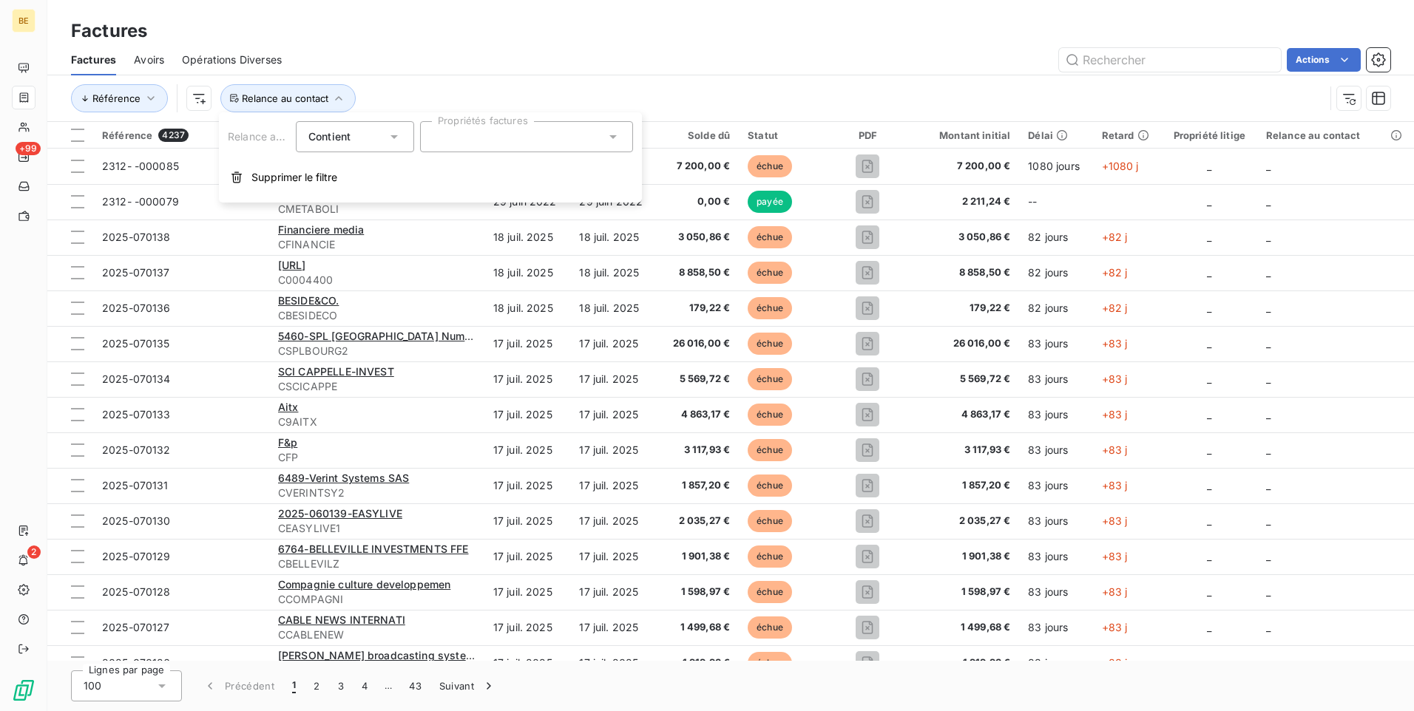
click at [497, 138] on div at bounding box center [526, 136] width 213 height 31
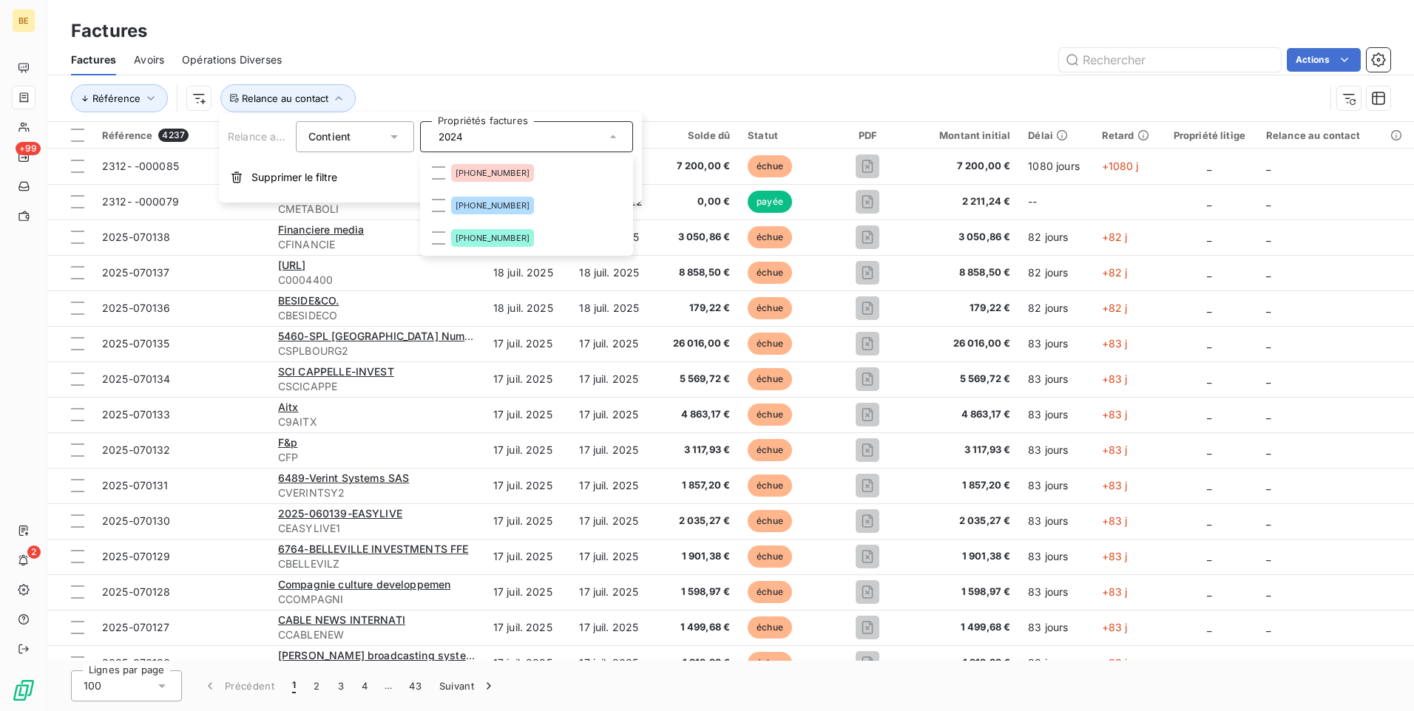
click at [516, 138] on input "2024" at bounding box center [519, 136] width 173 height 13
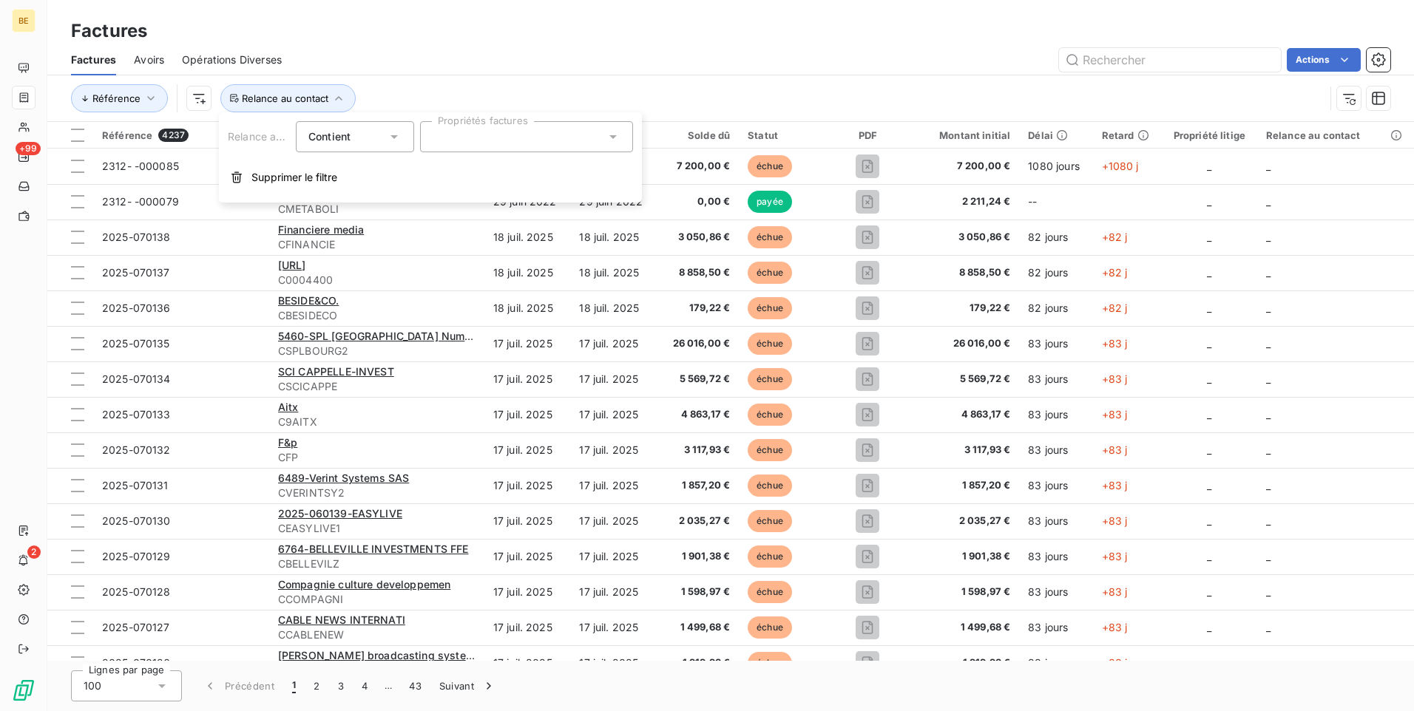
click at [516, 128] on div "2024" at bounding box center [526, 136] width 213 height 31
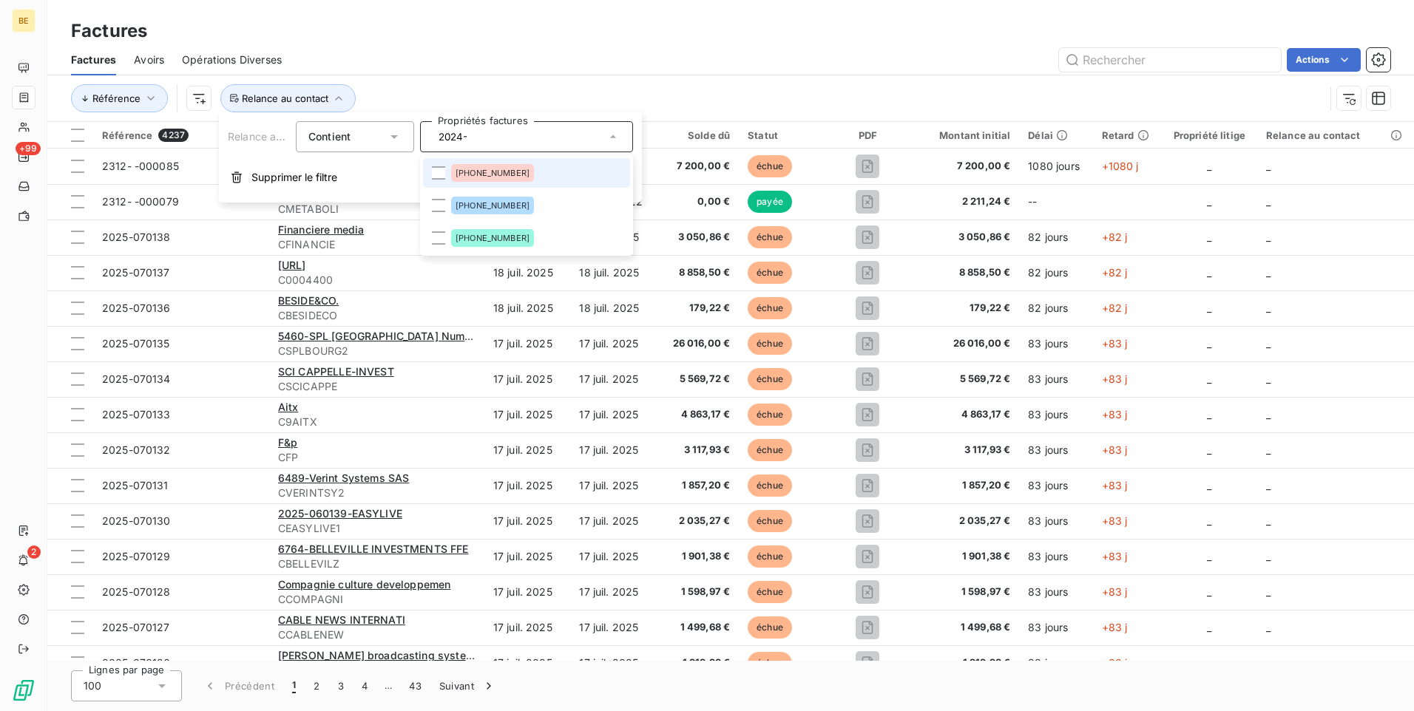
click at [501, 138] on input "2024-" at bounding box center [519, 136] width 173 height 13
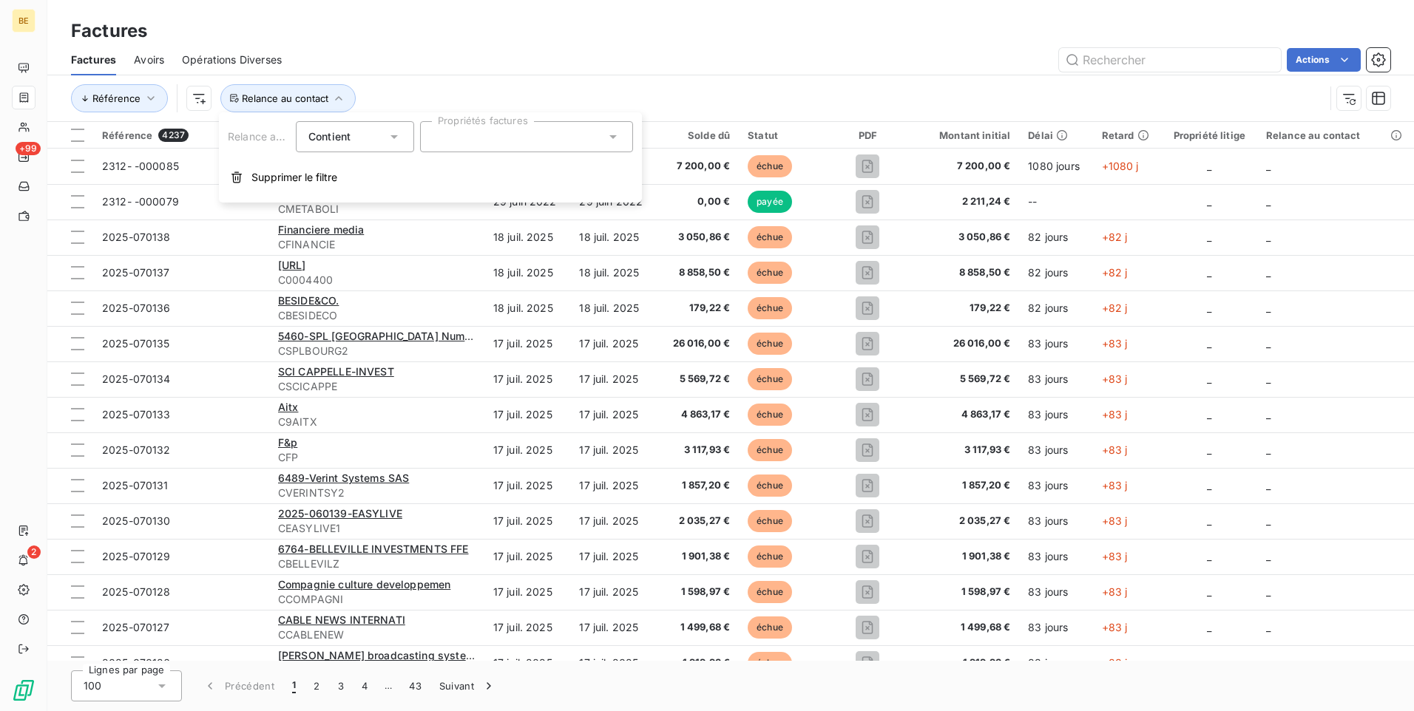
click at [501, 138] on div "2024-" at bounding box center [526, 136] width 213 height 31
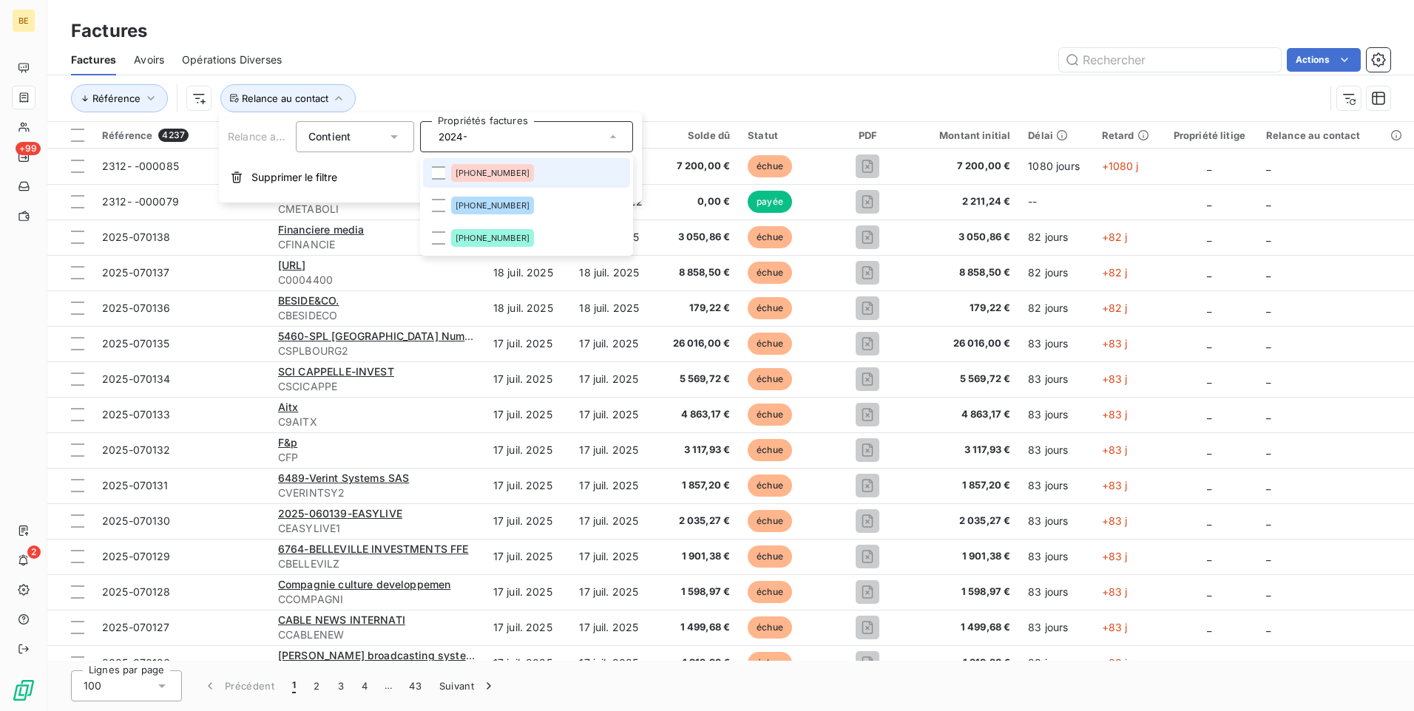
click at [501, 138] on input "2024-" at bounding box center [519, 136] width 173 height 13
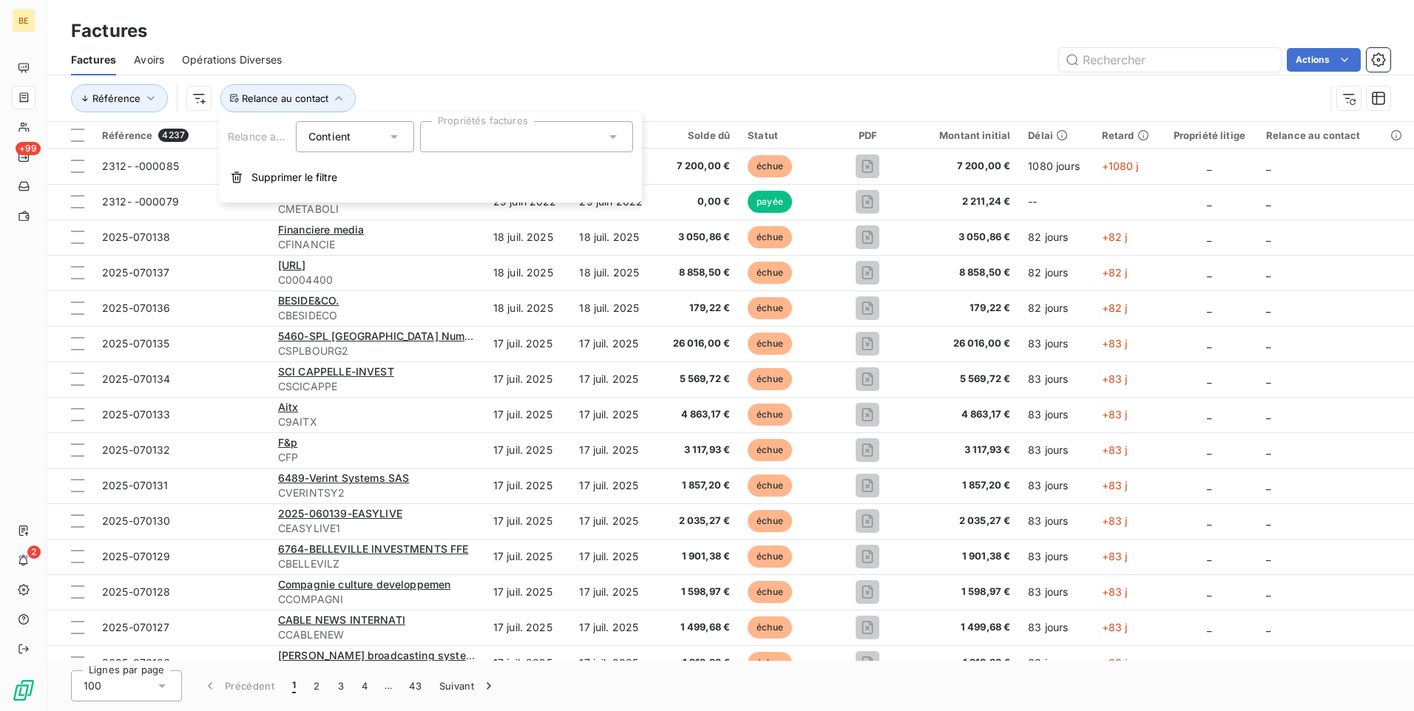
click at [501, 138] on div "2024-" at bounding box center [526, 136] width 213 height 31
type input "2024-03-"
click at [679, 55] on div "Actions" at bounding box center [844, 60] width 1091 height 24
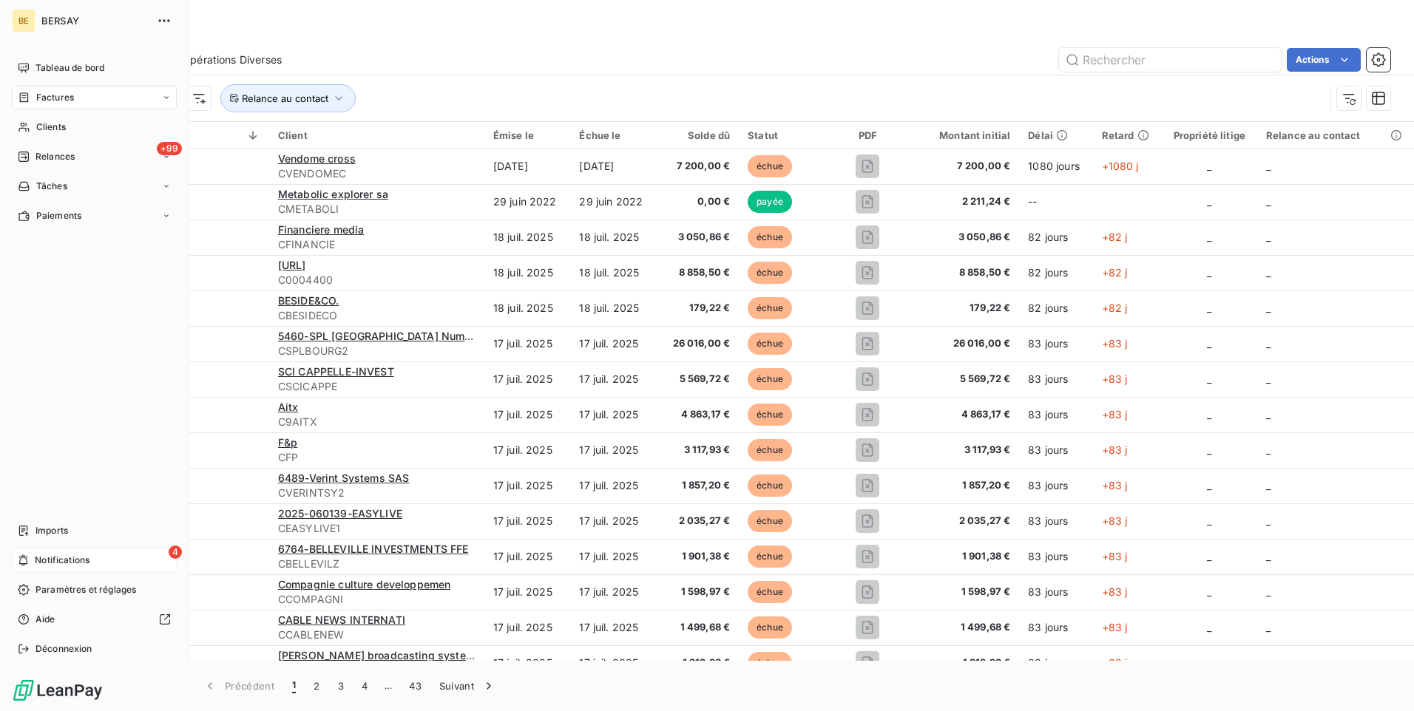
click at [32, 555] on div "4 Notifications" at bounding box center [94, 561] width 165 height 24
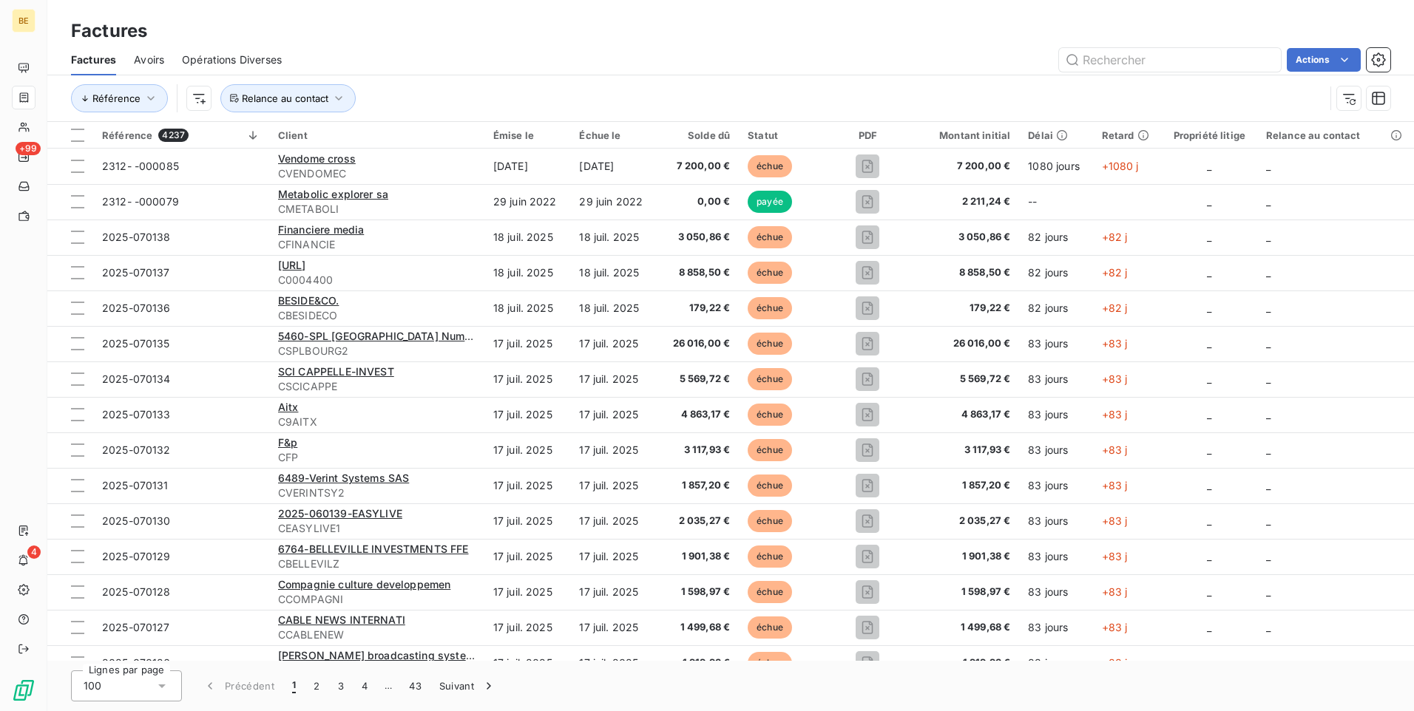
click at [706, 31] on div "Factures" at bounding box center [730, 31] width 1366 height 27
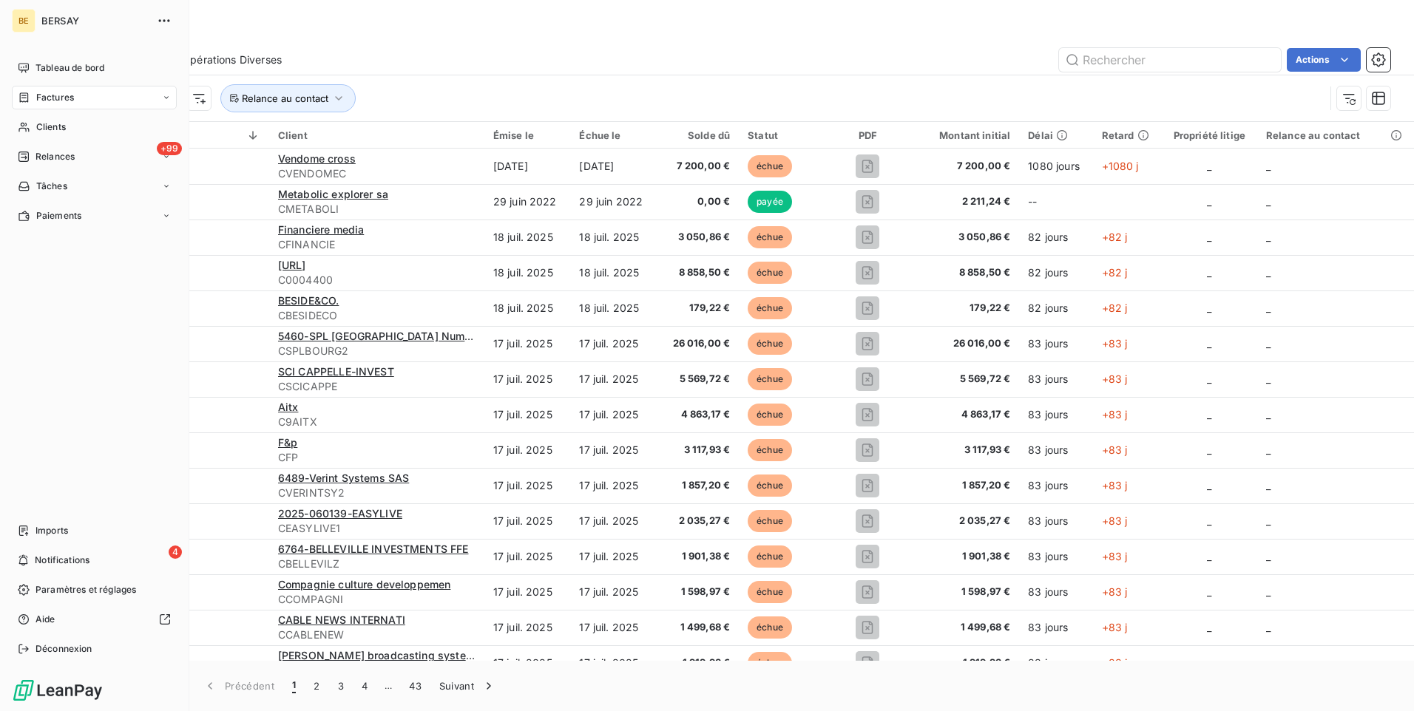
click at [52, 516] on div "Tableau de bord Factures Clients +99 Relances Tâches Paiements Imports 4 Notifi…" at bounding box center [94, 358] width 165 height 605
click at [55, 529] on span "Imports" at bounding box center [51, 530] width 33 height 13
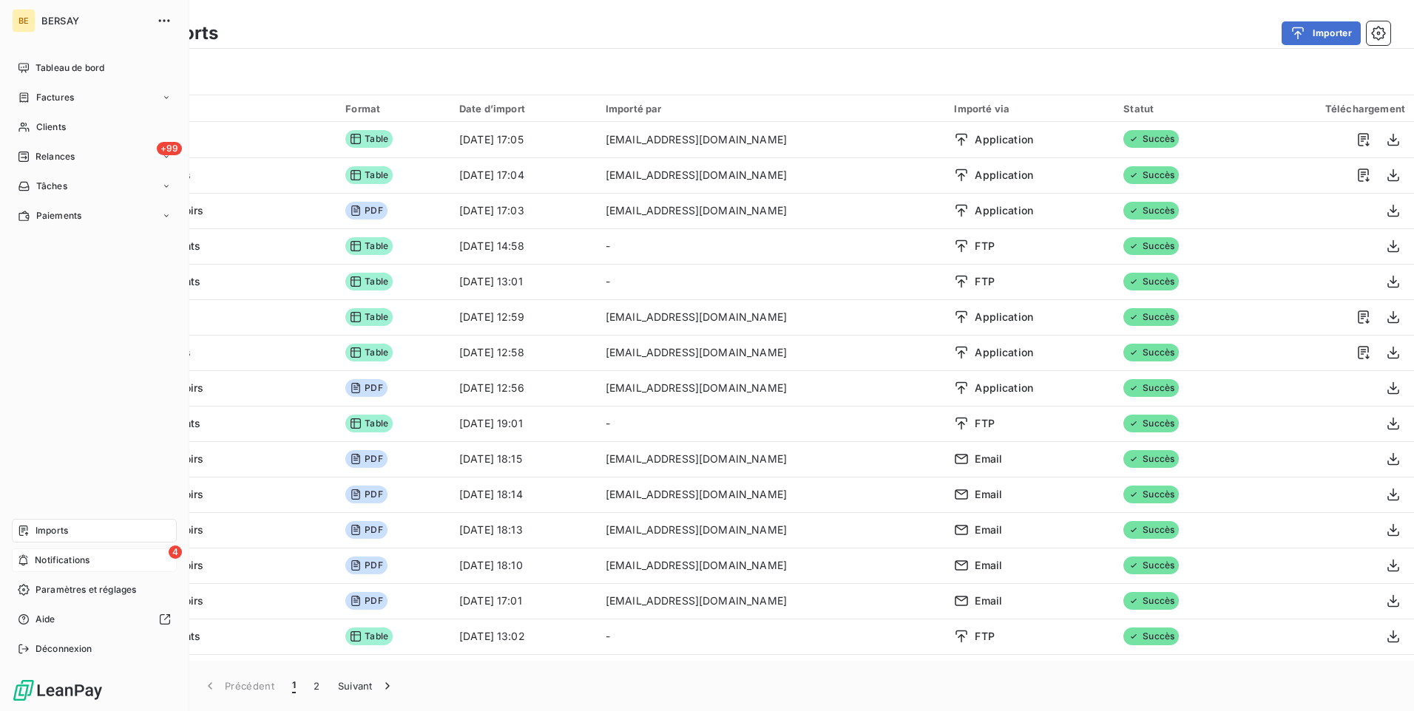
click at [43, 557] on span "Notifications" at bounding box center [62, 560] width 55 height 13
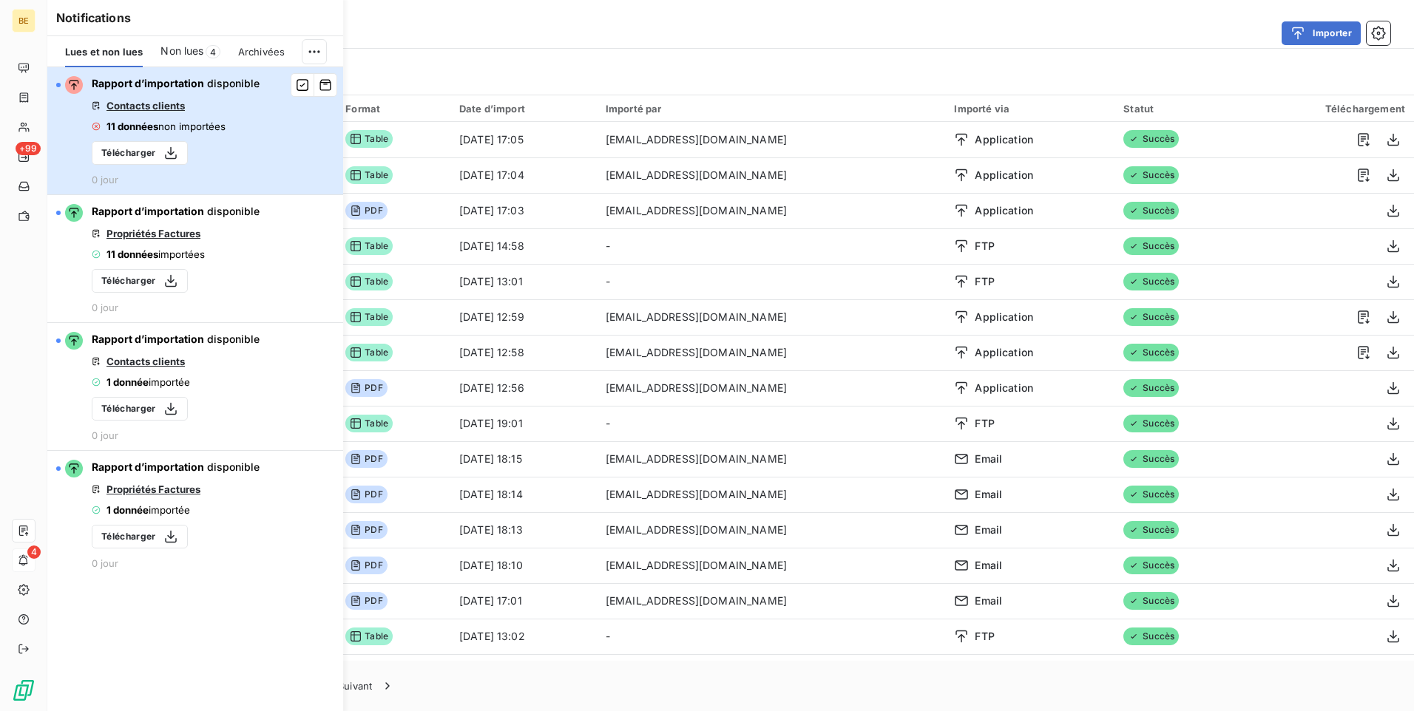
click at [124, 126] on span "11 données" at bounding box center [132, 127] width 52 height 12
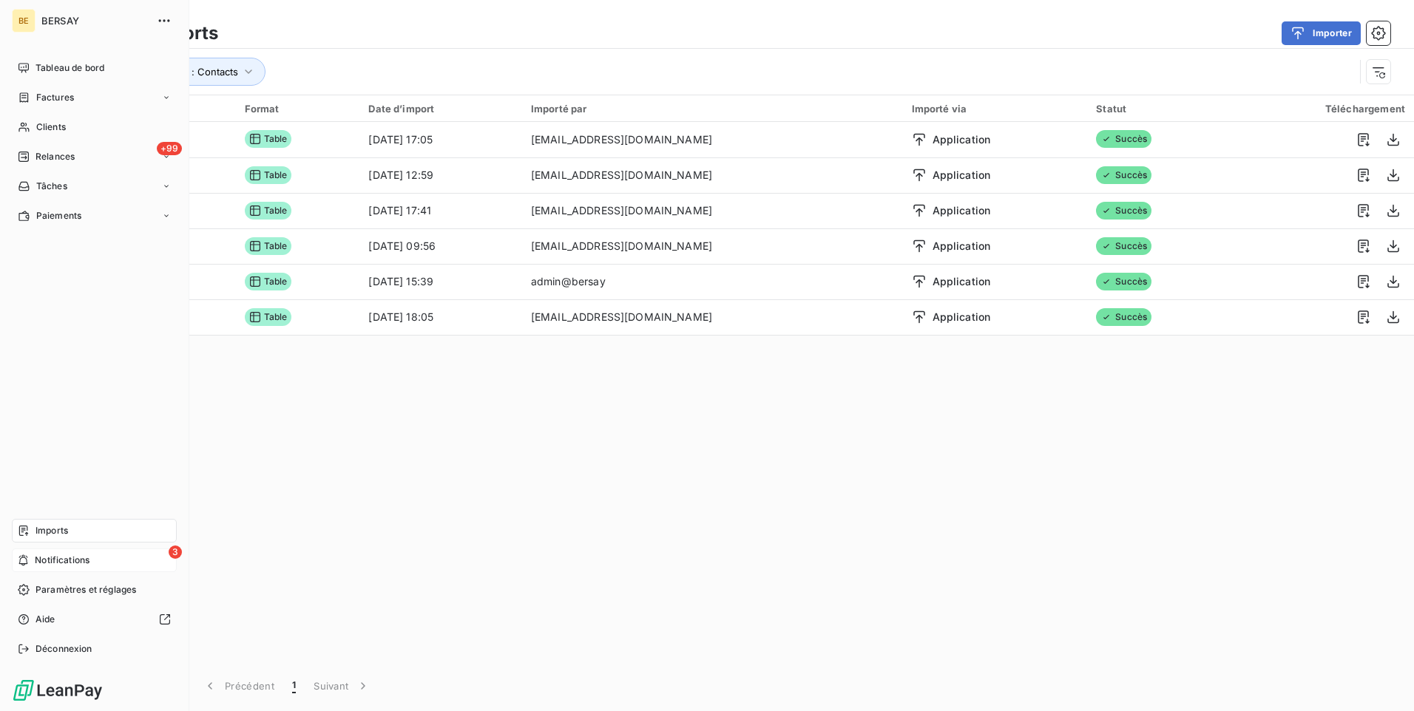
click at [20, 560] on icon at bounding box center [23, 560] width 9 height 11
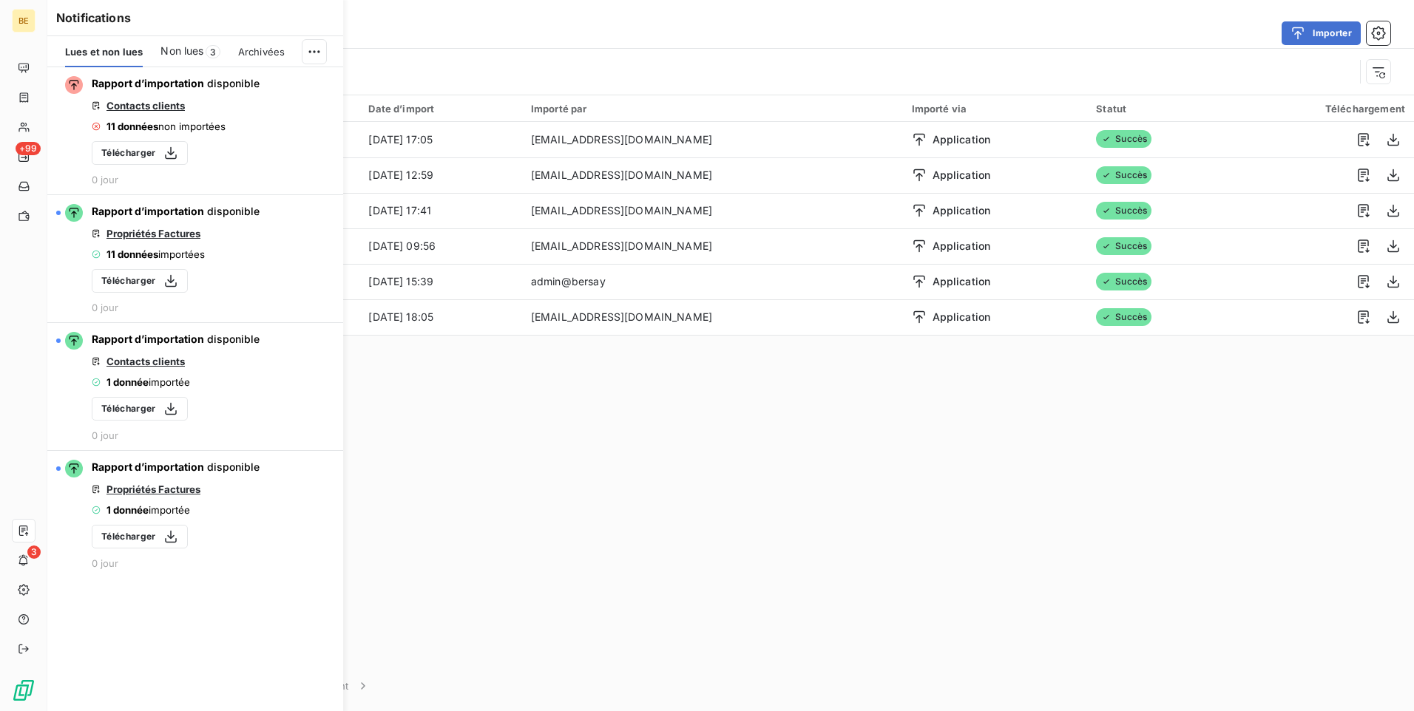
click at [272, 47] on span "Archivées" at bounding box center [261, 52] width 47 height 12
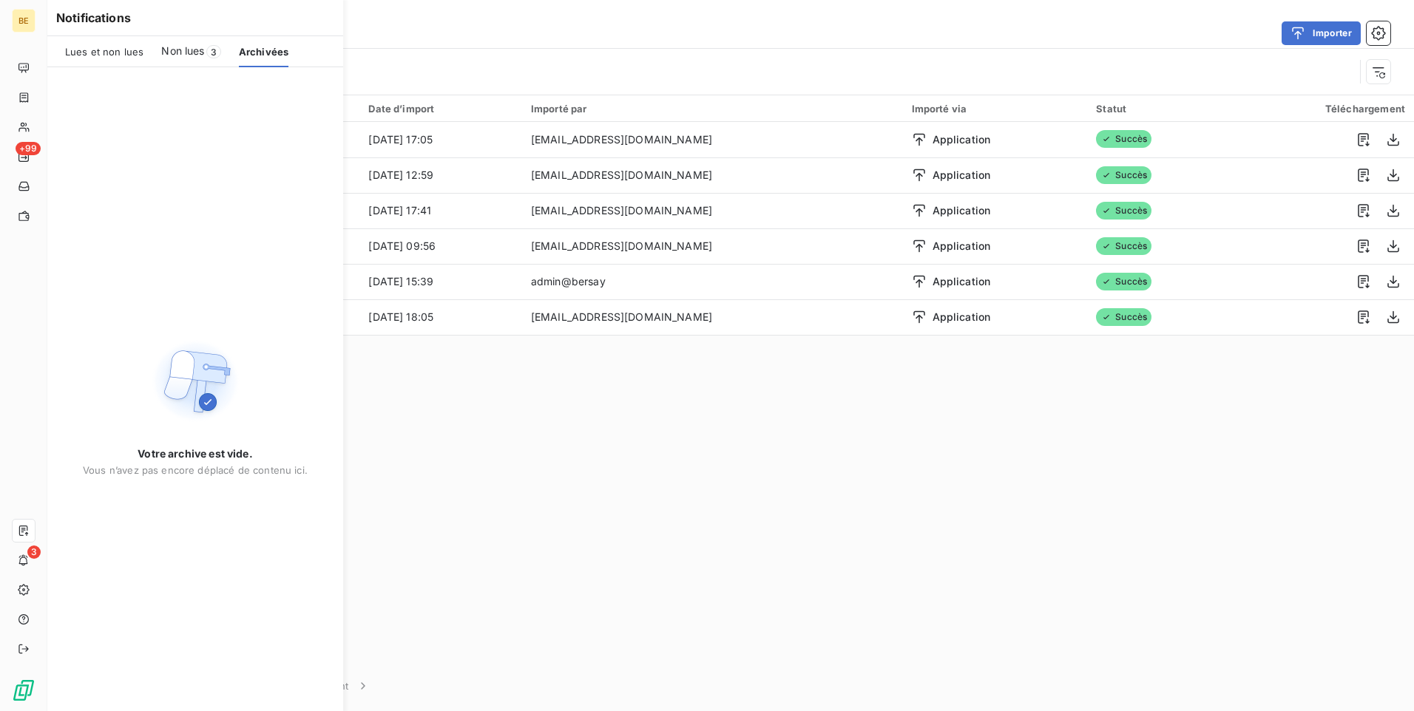
click at [97, 52] on span "Lues et non lues" at bounding box center [104, 52] width 78 height 12
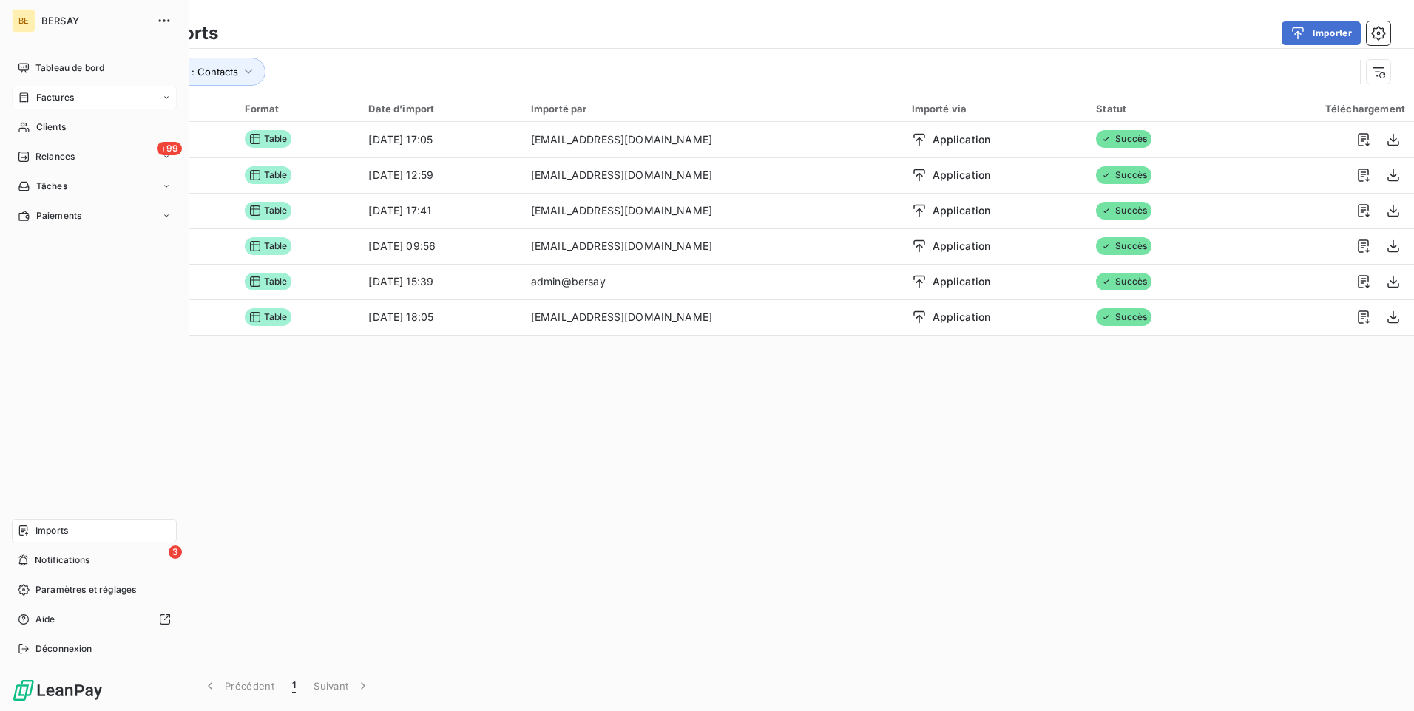
click at [56, 91] on span "Factures" at bounding box center [55, 97] width 38 height 13
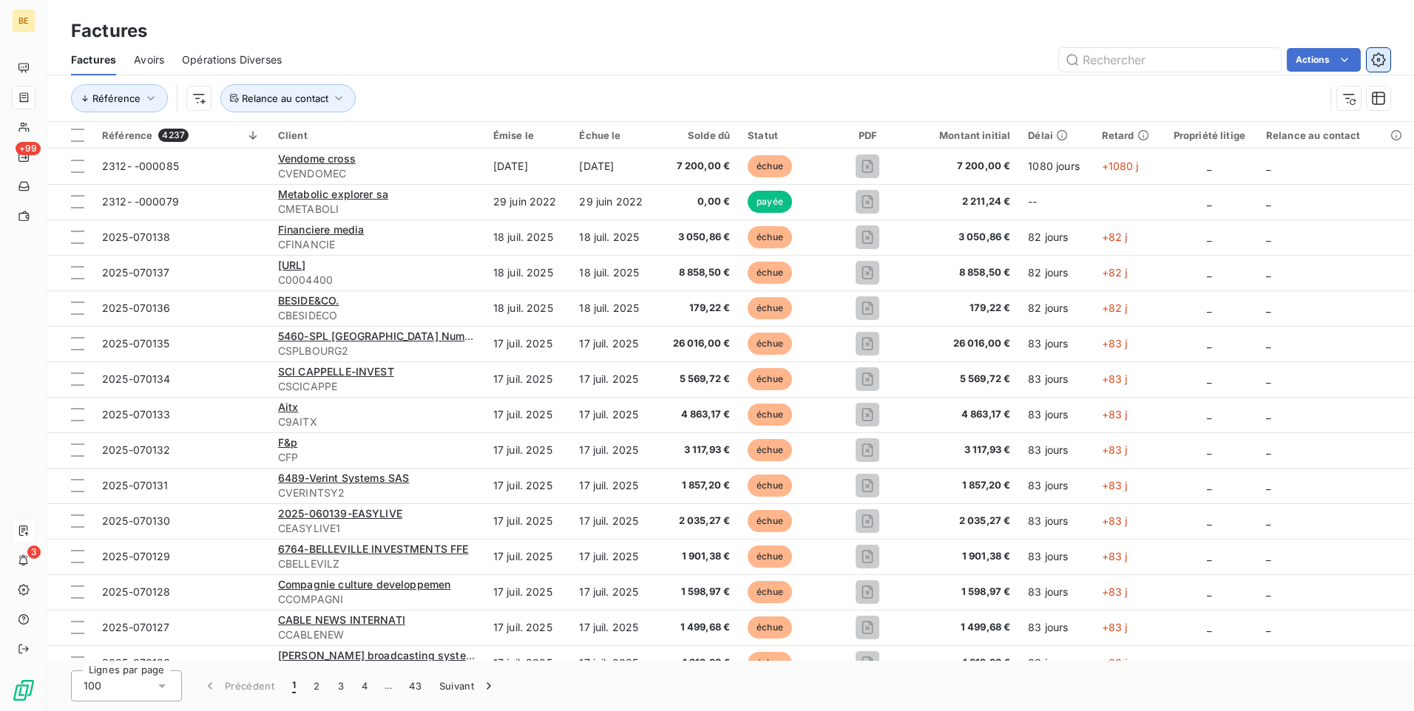
click at [1380, 62] on icon "button" at bounding box center [1378, 59] width 15 height 15
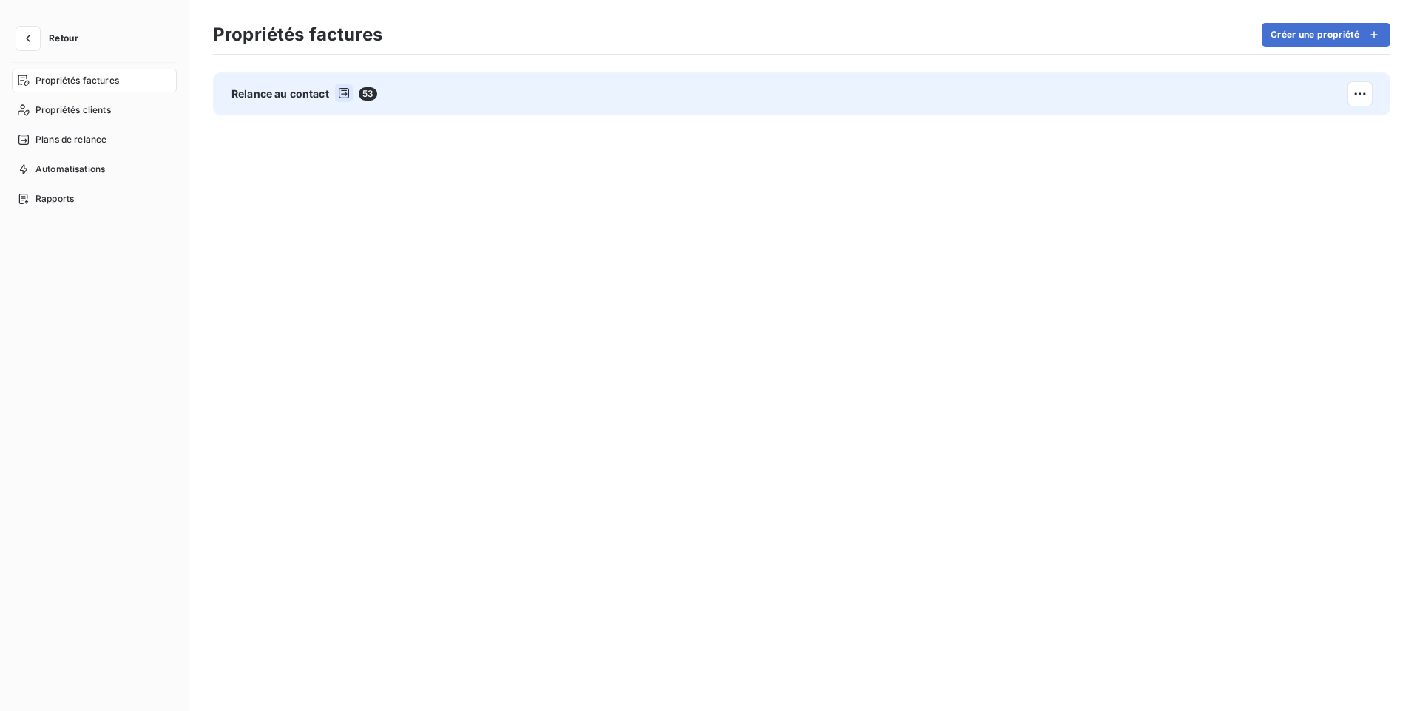
click at [435, 93] on div "Relance au contact 53" at bounding box center [801, 93] width 1177 height 43
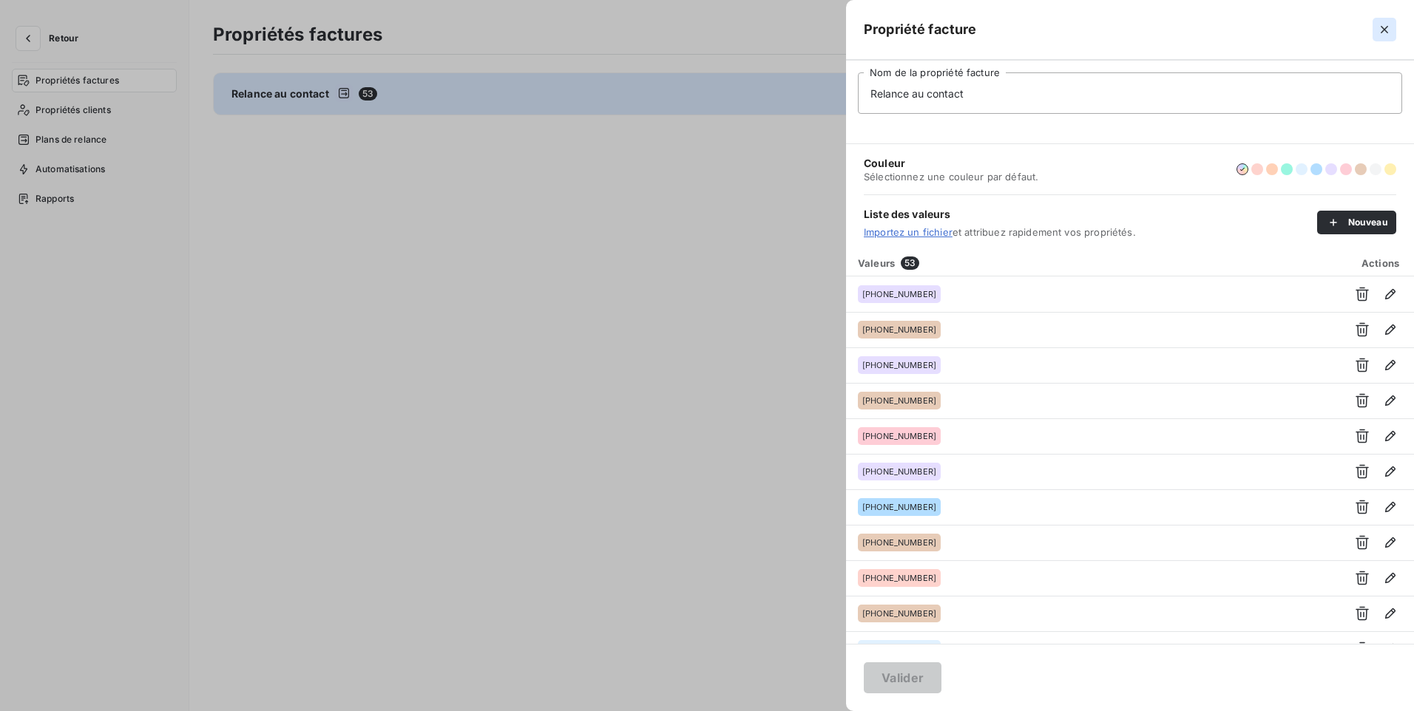
click at [1386, 30] on icon "button" at bounding box center [1384, 29] width 15 height 15
